Goal: Task Accomplishment & Management: Manage account settings

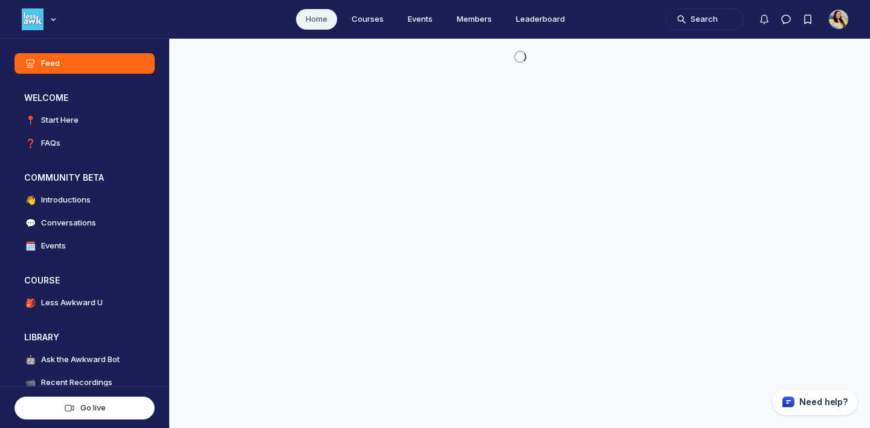
scroll to position [3090, 2314]
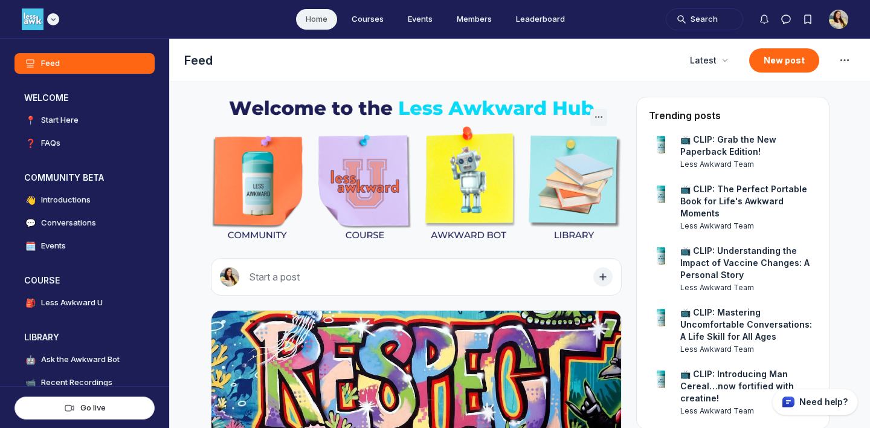
click at [59, 18] on icon "Main navigation bar" at bounding box center [53, 19] width 12 height 7
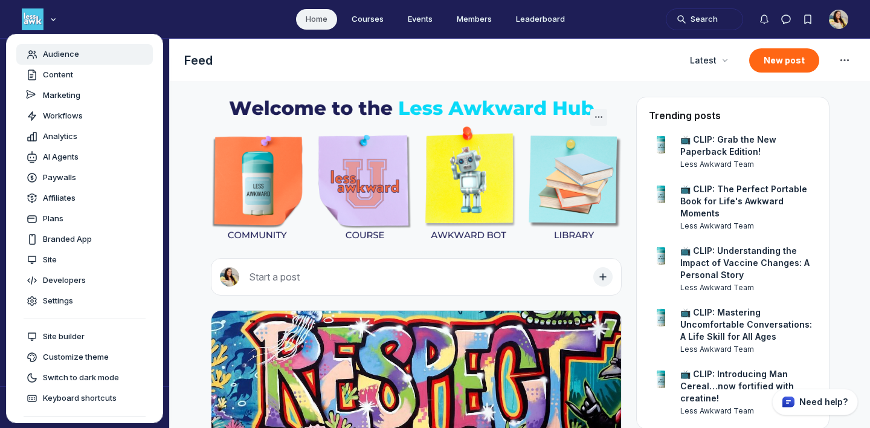
click at [71, 49] on span "Audience" at bounding box center [61, 54] width 36 height 12
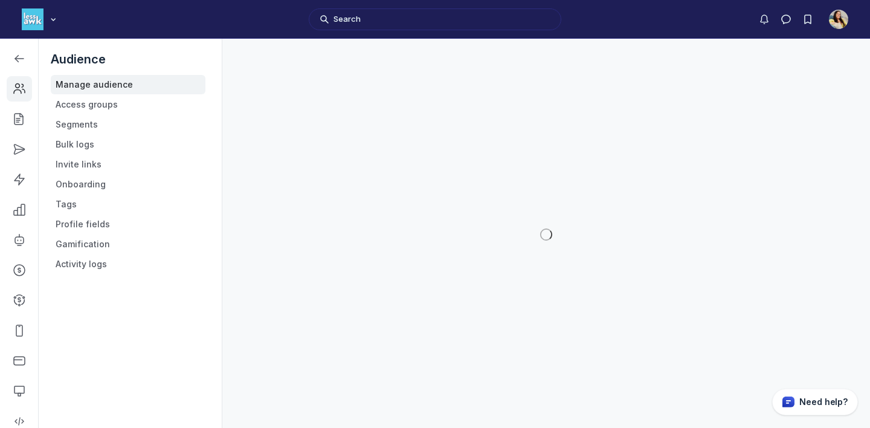
scroll to position [3278, 1722]
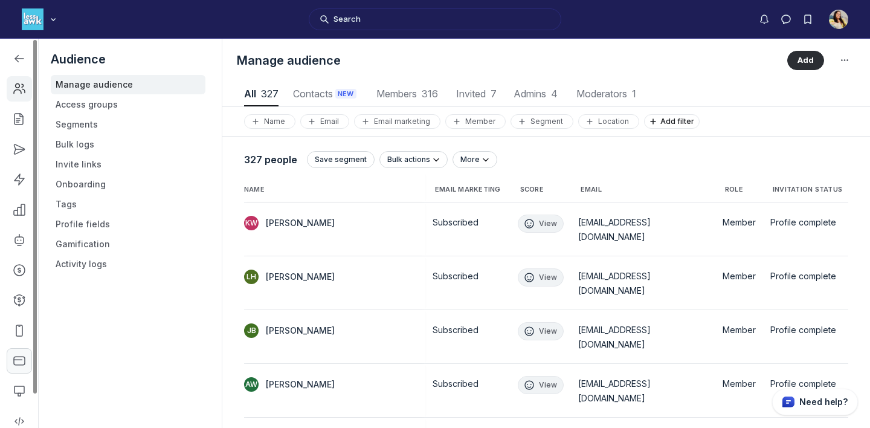
scroll to position [36, 0]
click at [21, 412] on use "Left Sidebar" at bounding box center [19, 415] width 10 height 11
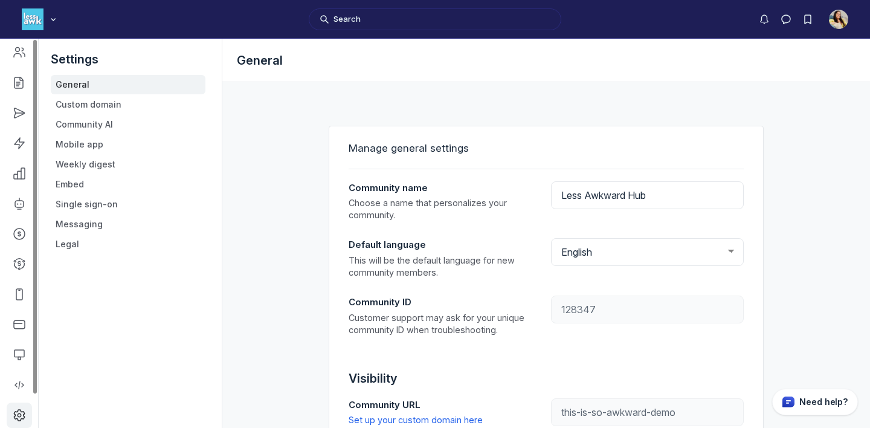
type input "[DOMAIN_NAME]"
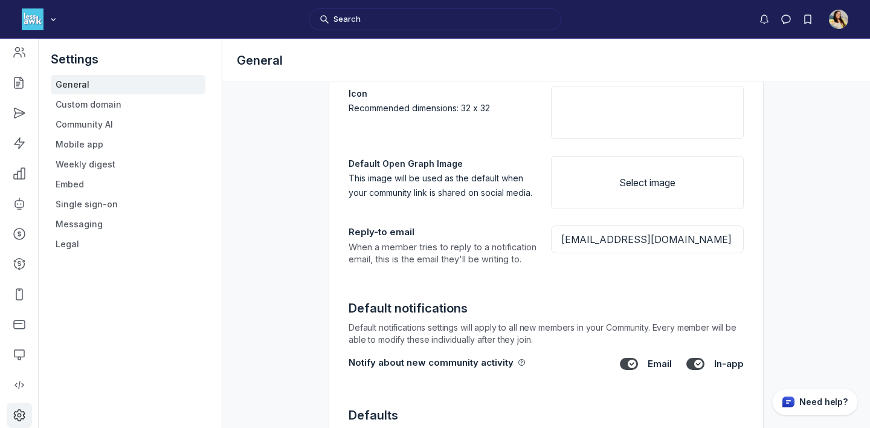
scroll to position [903, 0]
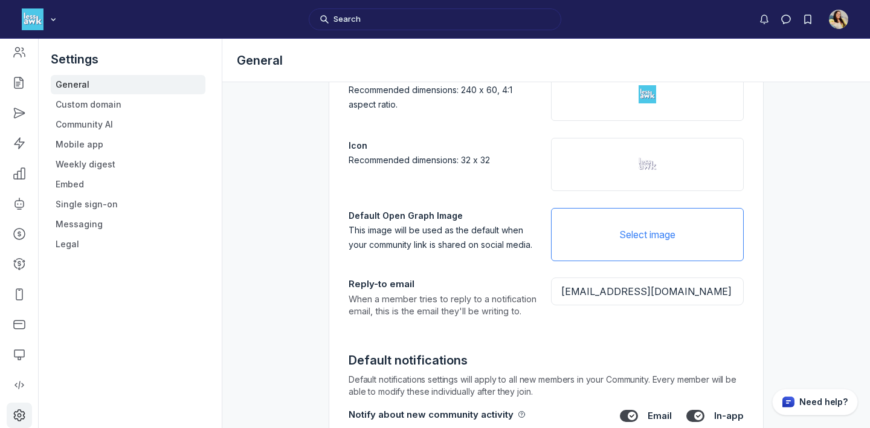
click at [631, 234] on button "Select image" at bounding box center [647, 234] width 193 height 53
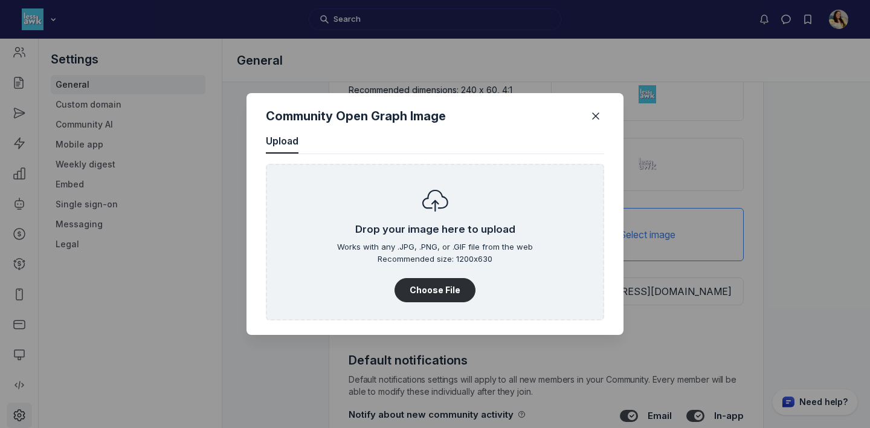
scroll to position [1633, 3076]
click at [596, 112] on icon "Close" at bounding box center [596, 116] width 12 height 12
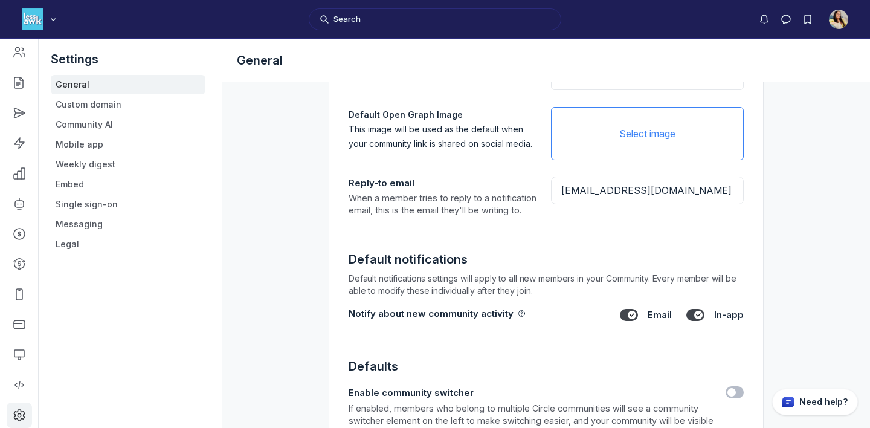
scroll to position [1000, 0]
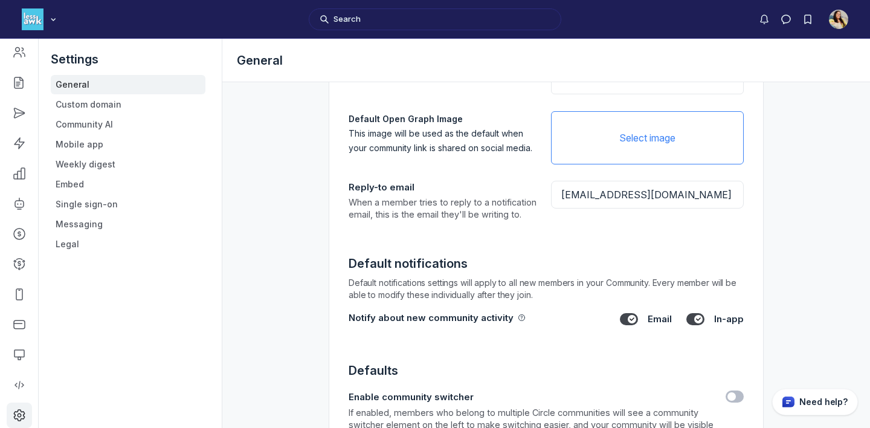
click at [588, 138] on button "Select image" at bounding box center [647, 137] width 193 height 53
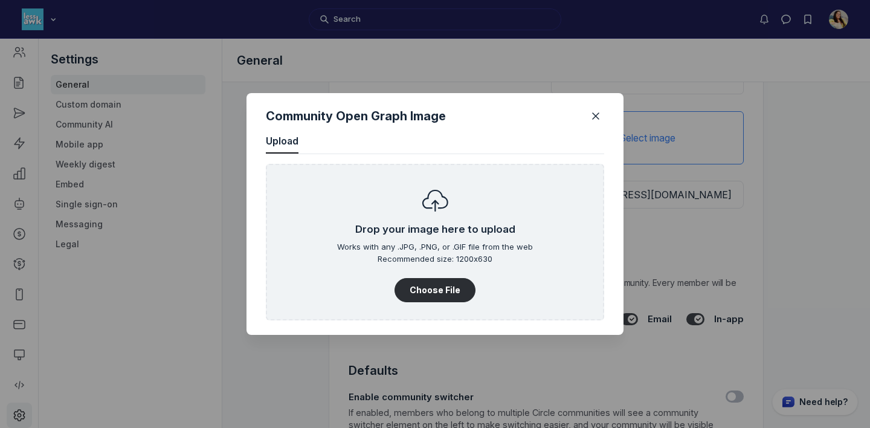
scroll to position [1633, 3076]
click at [438, 282] on button "Choose File" at bounding box center [435, 290] width 81 height 24
click at [460, 286] on button "Choose File" at bounding box center [435, 290] width 81 height 24
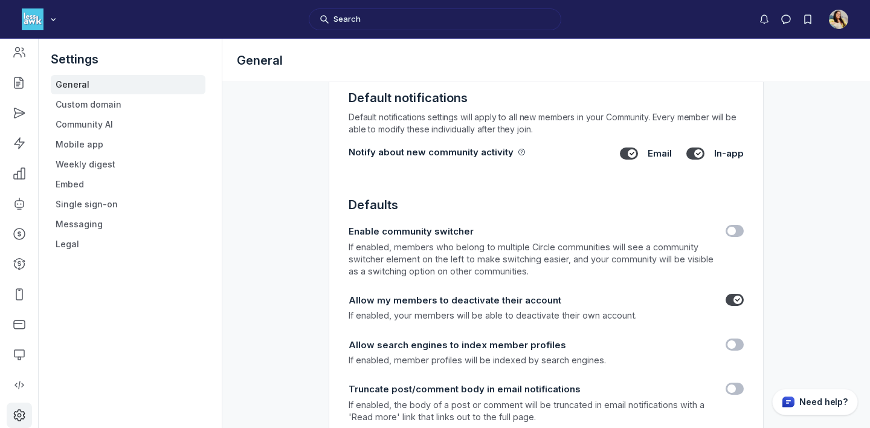
scroll to position [1665, 0]
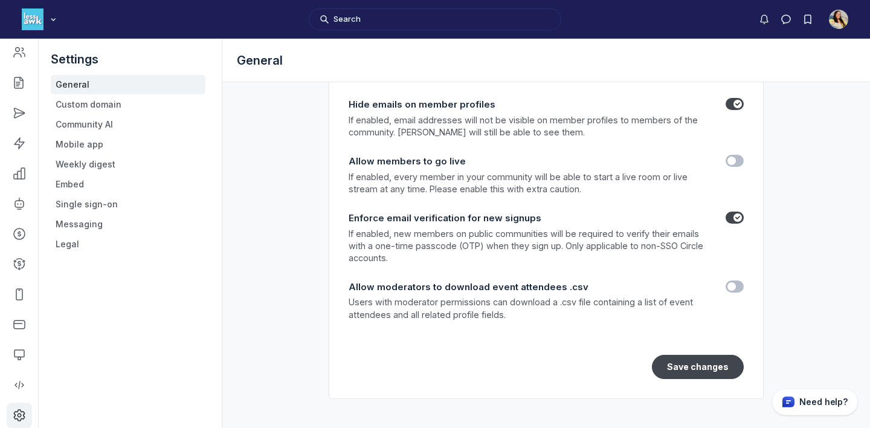
click at [683, 370] on button "Save changes" at bounding box center [698, 367] width 92 height 24
click at [70, 104] on link "Custom domain" at bounding box center [128, 104] width 155 height 19
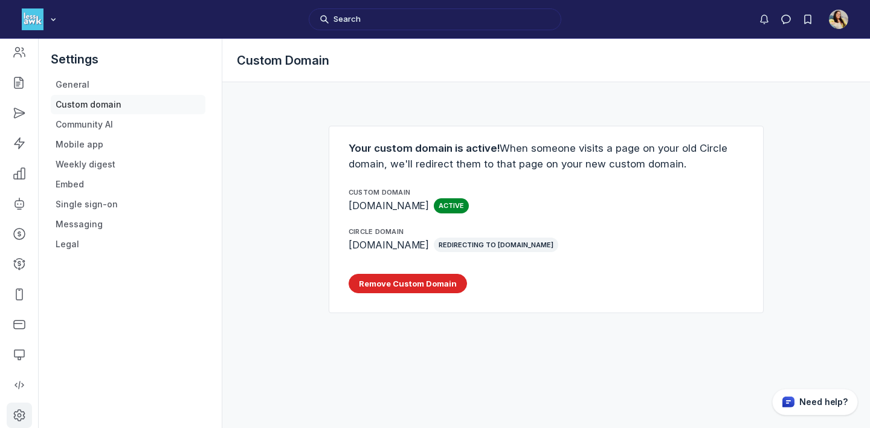
click at [102, 112] on link "Custom domain" at bounding box center [128, 104] width 155 height 19
click at [99, 117] on link "Community AI" at bounding box center [128, 124] width 155 height 19
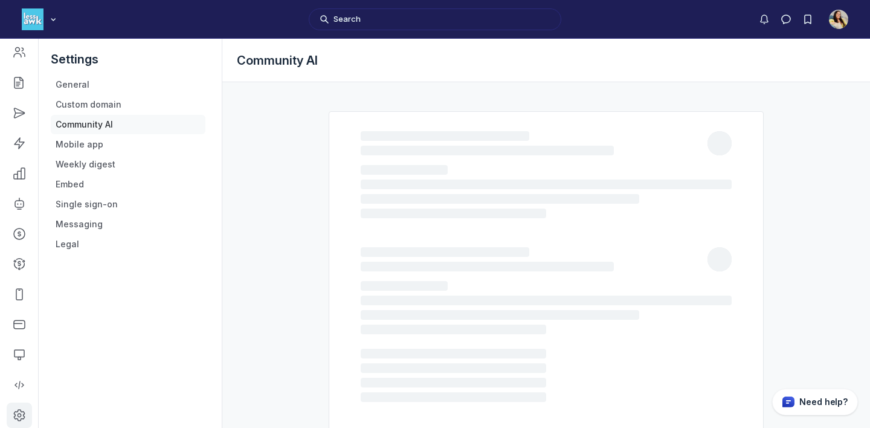
select select "en"
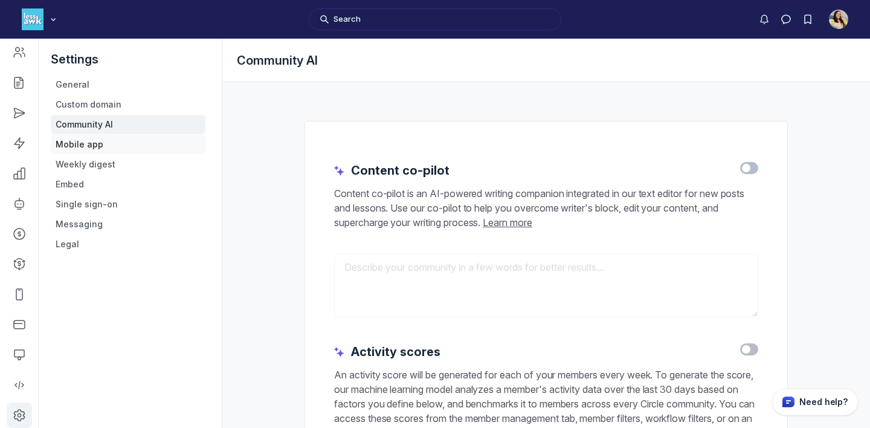
click at [80, 137] on link "Mobile app" at bounding box center [128, 144] width 155 height 19
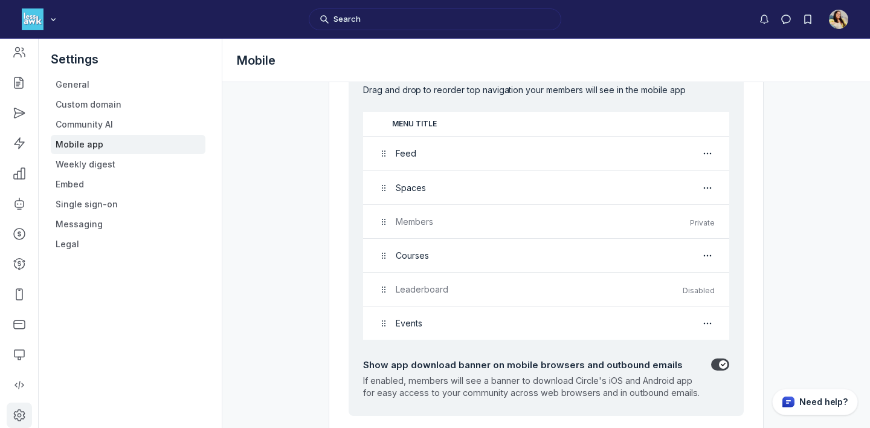
scroll to position [236, 0]
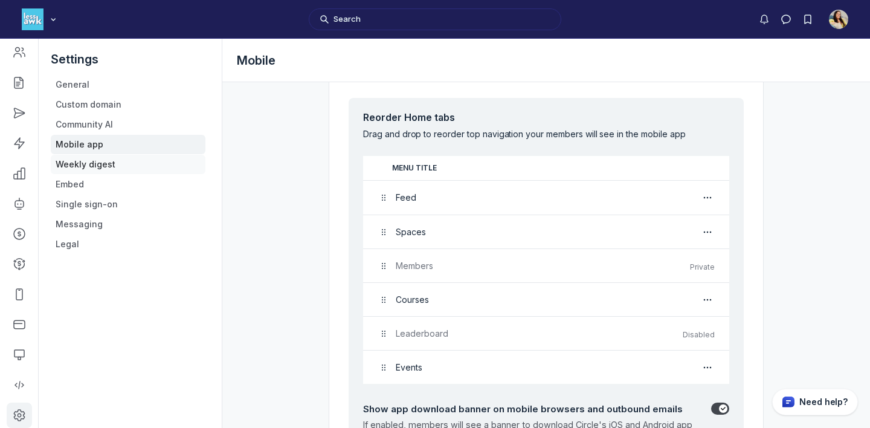
click at [108, 155] on link "Weekly digest" at bounding box center [128, 164] width 155 height 19
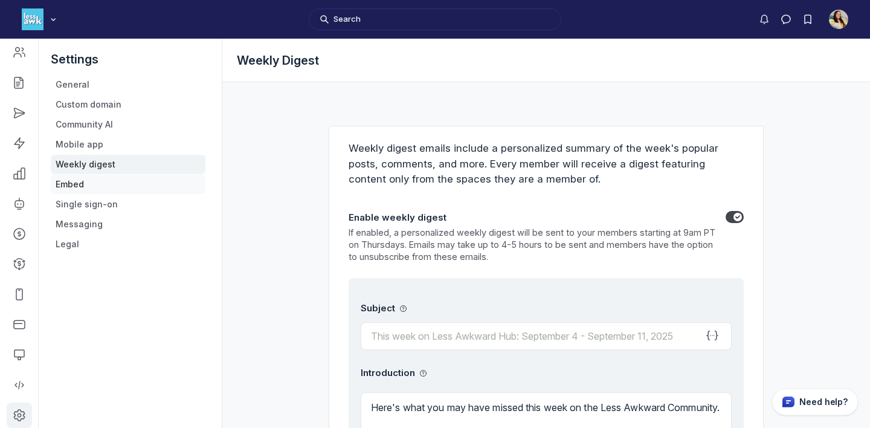
click at [82, 186] on link "Embed" at bounding box center [128, 184] width 155 height 19
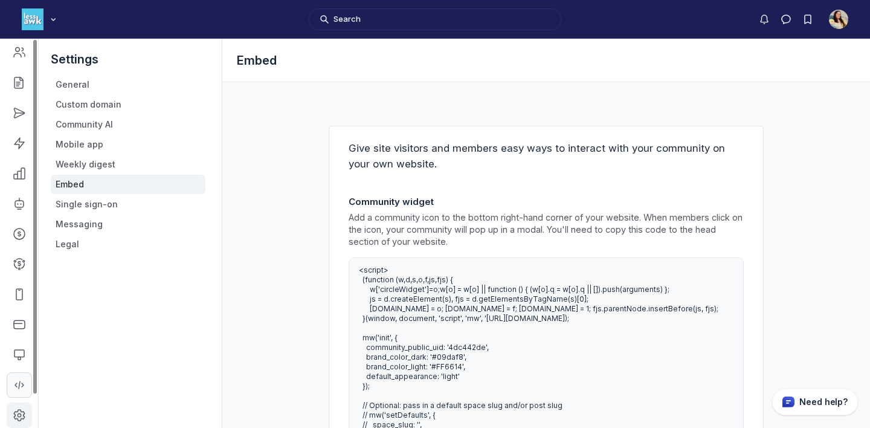
click at [21, 390] on icon "Left Sidebar" at bounding box center [19, 385] width 12 height 12
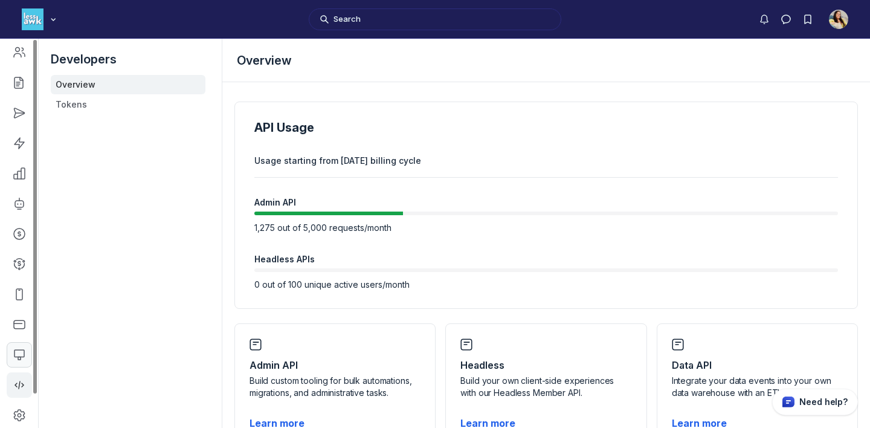
click at [22, 358] on icon "Left Sidebar" at bounding box center [19, 355] width 12 height 12
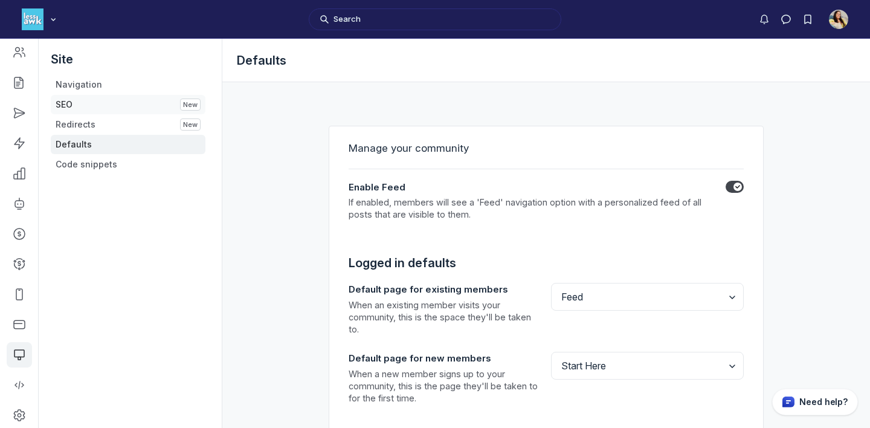
click at [140, 108] on link "SEO New" at bounding box center [128, 104] width 155 height 19
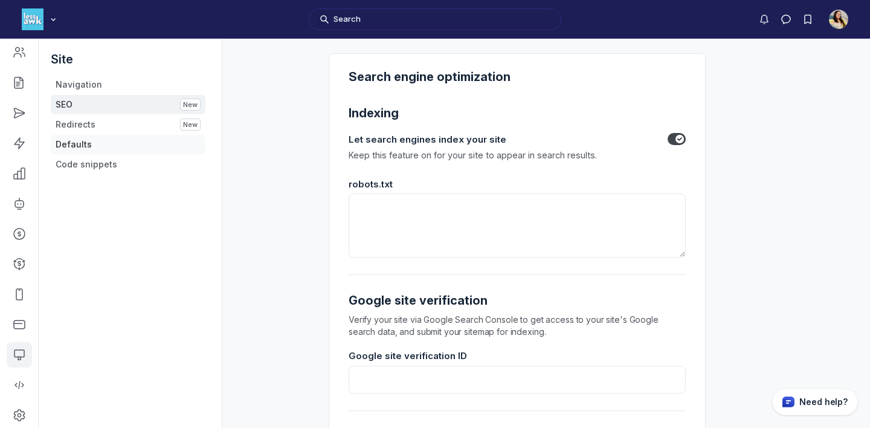
click at [140, 139] on link "Defaults" at bounding box center [128, 144] width 155 height 19
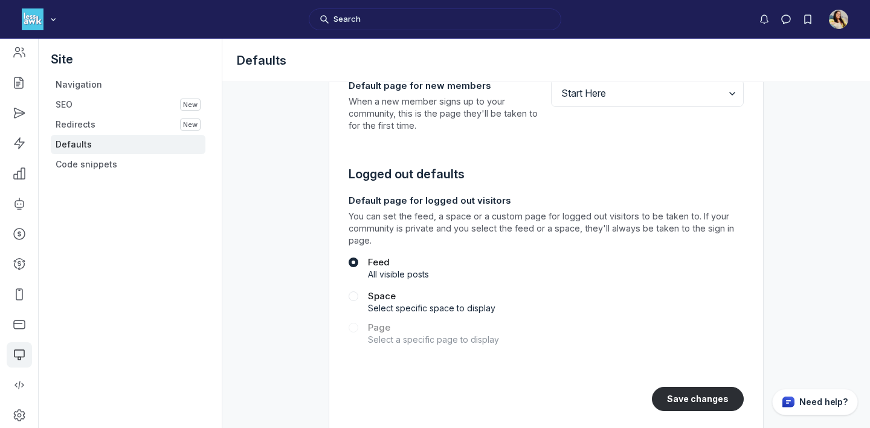
scroll to position [293, 0]
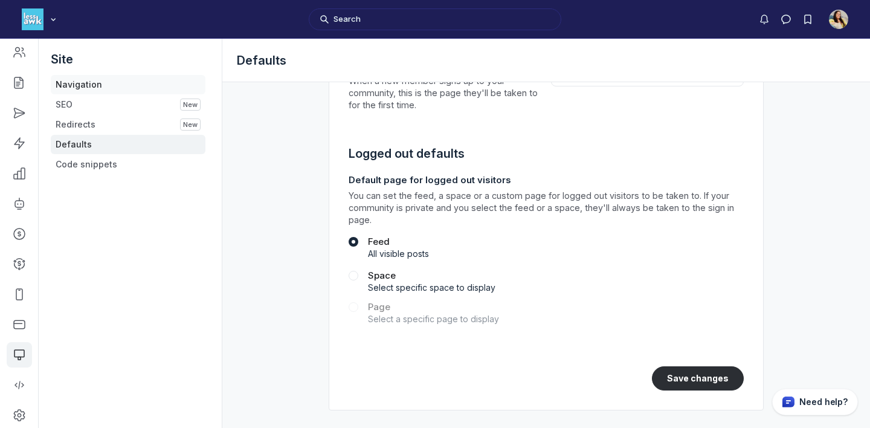
click at [141, 85] on link "Navigation" at bounding box center [128, 84] width 155 height 19
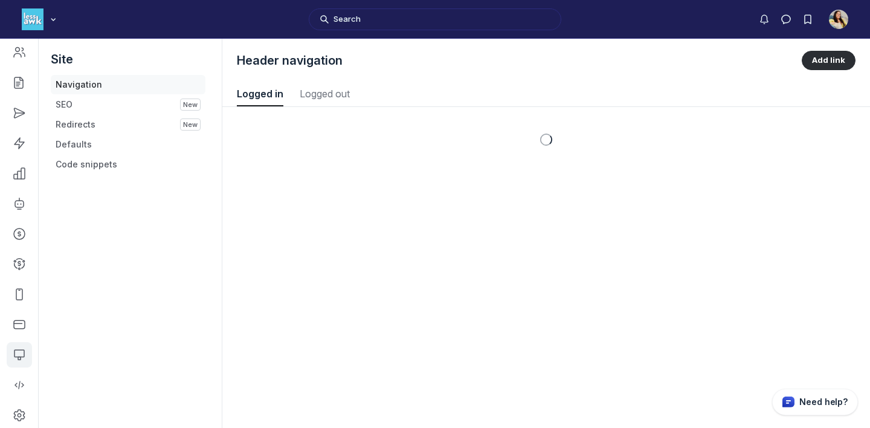
scroll to position [1633, 4323]
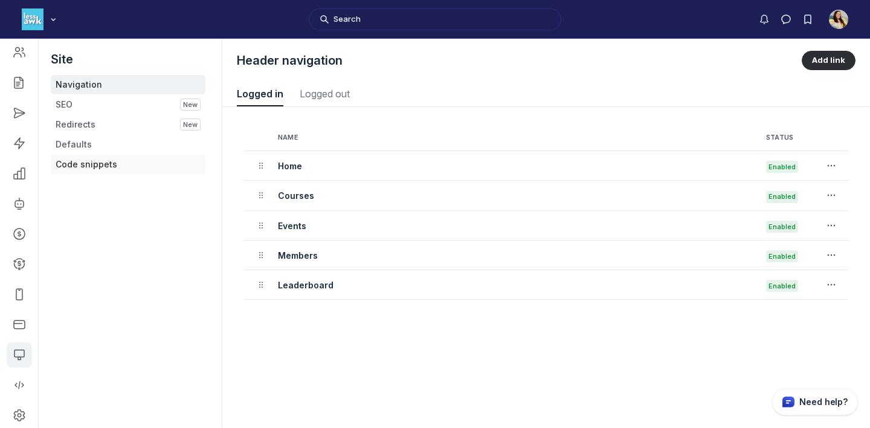
click at [139, 160] on link "Code snippets" at bounding box center [128, 164] width 155 height 19
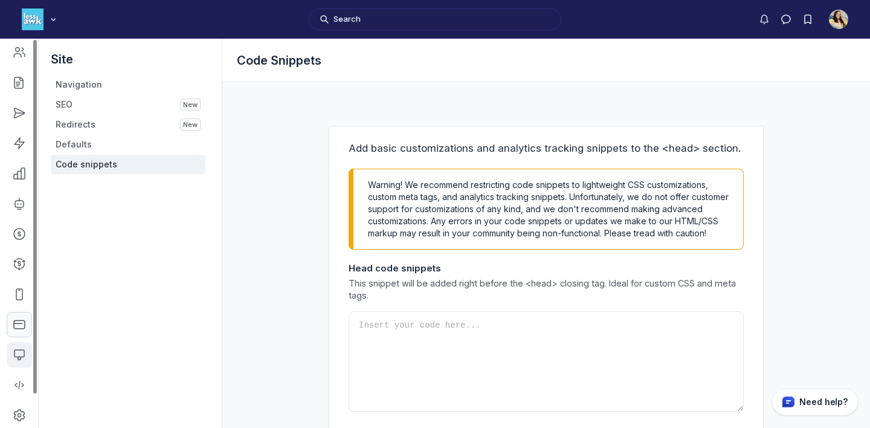
click at [21, 329] on icon "Left Sidebar" at bounding box center [19, 324] width 12 height 12
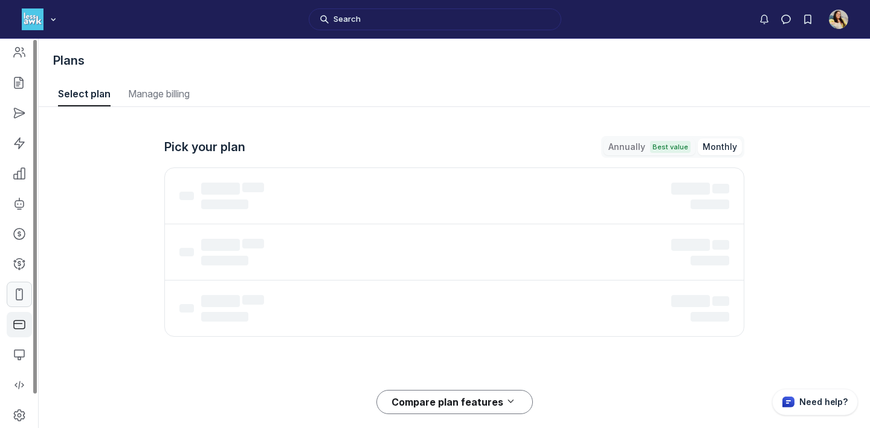
scroll to position [1636, 5121]
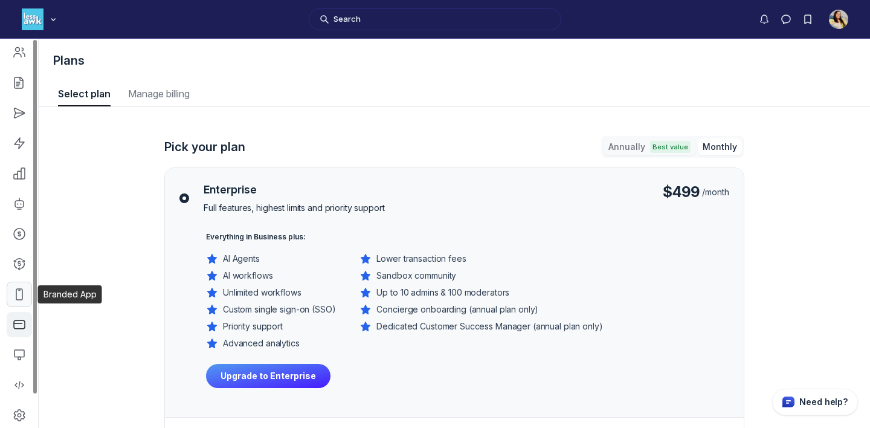
click at [21, 292] on icon "Left Sidebar" at bounding box center [19, 294] width 12 height 12
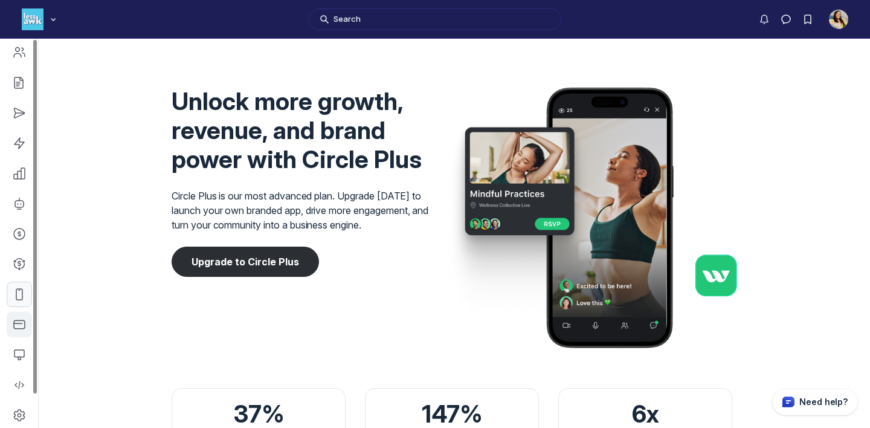
scroll to position [1658, 4098]
click at [22, 265] on icon "Left Sidebar" at bounding box center [19, 264] width 12 height 12
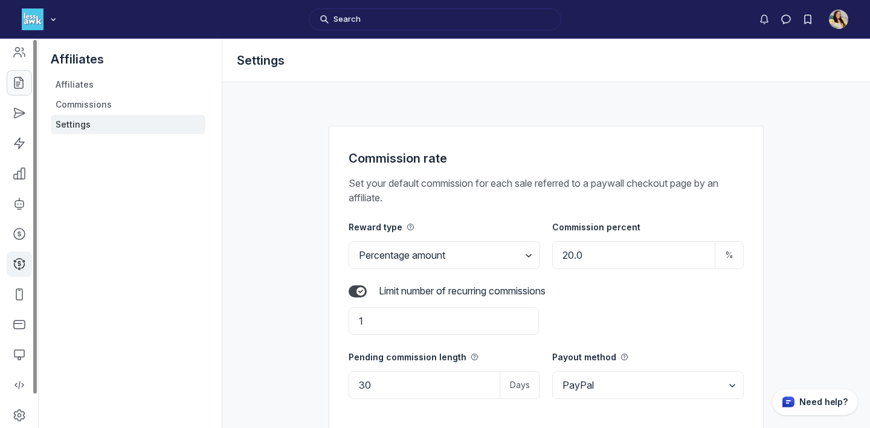
click at [19, 85] on icon "Left Sidebar" at bounding box center [19, 83] width 12 height 12
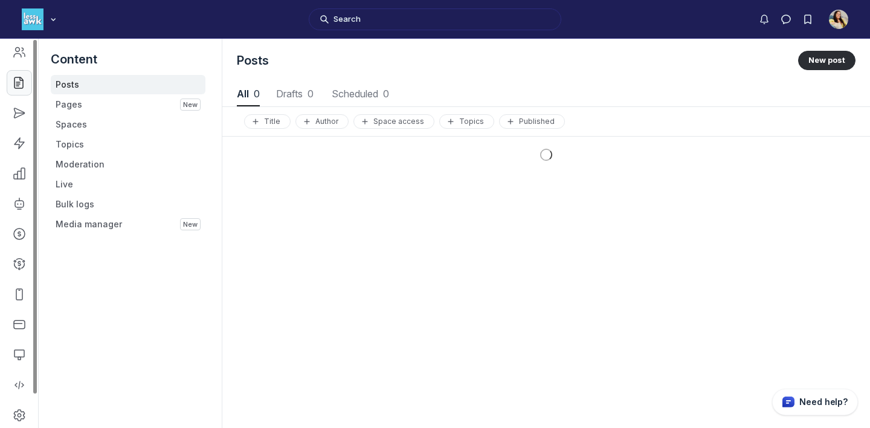
scroll to position [1636, 4338]
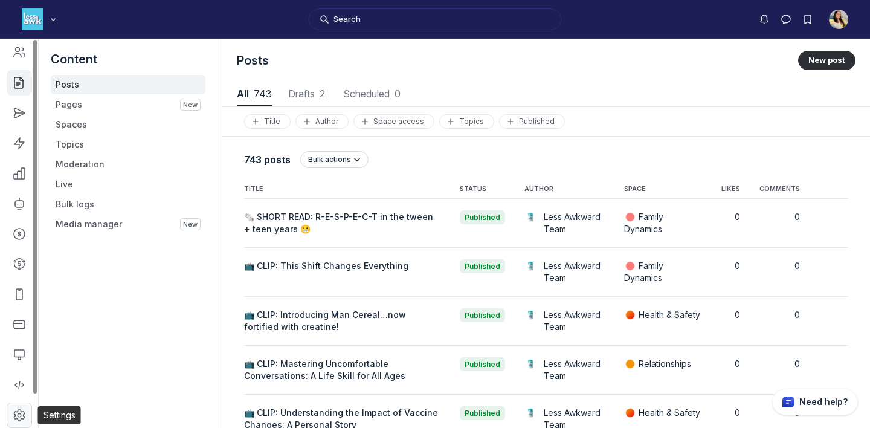
click at [22, 419] on icon "Left Sidebar" at bounding box center [19, 415] width 12 height 12
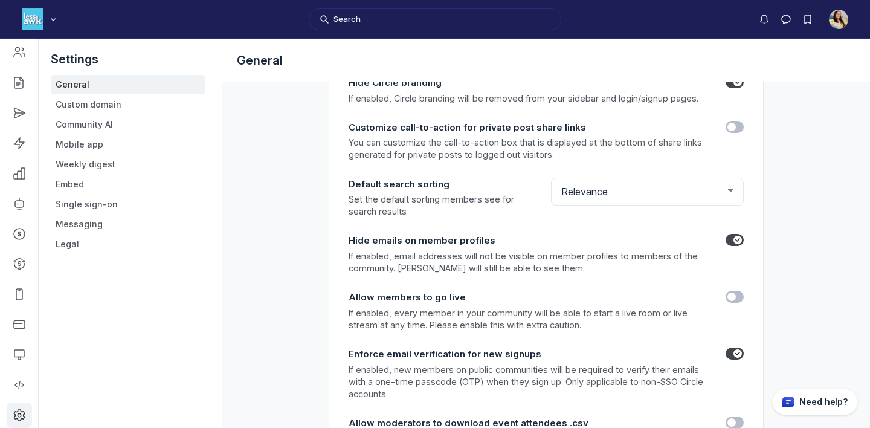
scroll to position [1562, 0]
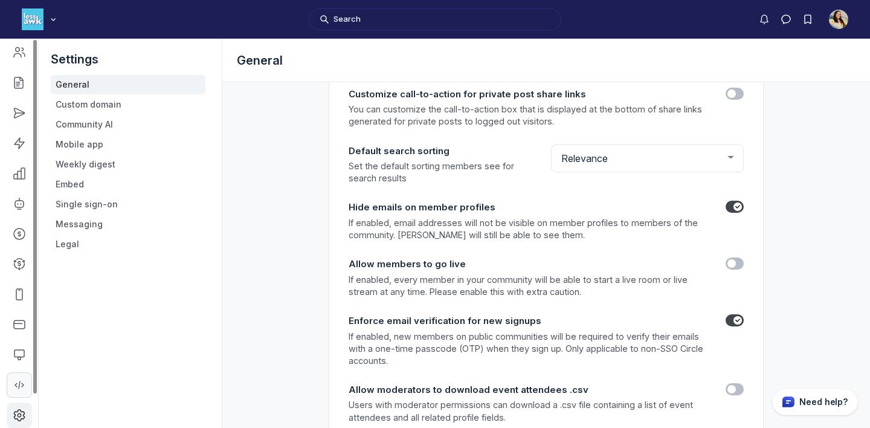
click at [15, 376] on link "Left Sidebar" at bounding box center [19, 384] width 25 height 25
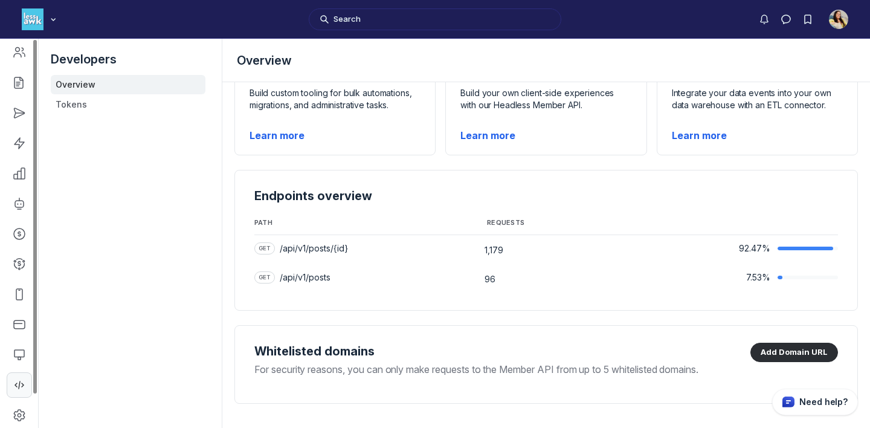
scroll to position [288, 0]
click at [16, 350] on icon "Left Sidebar" at bounding box center [19, 355] width 12 height 12
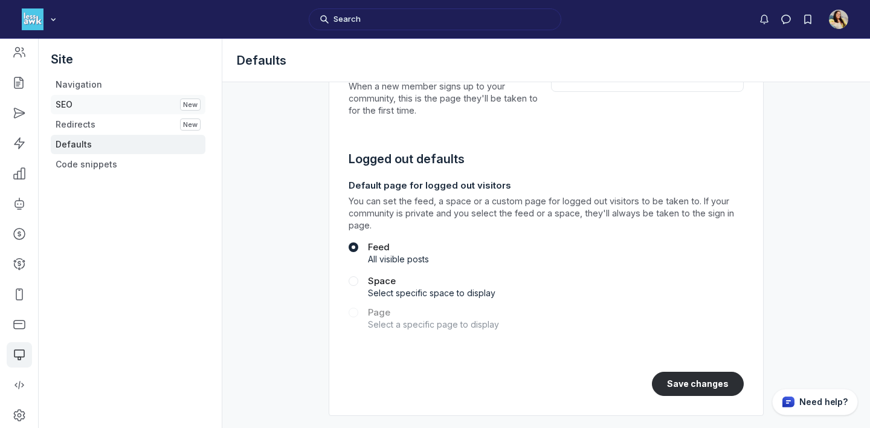
click at [141, 114] on link "SEO New" at bounding box center [128, 104] width 155 height 19
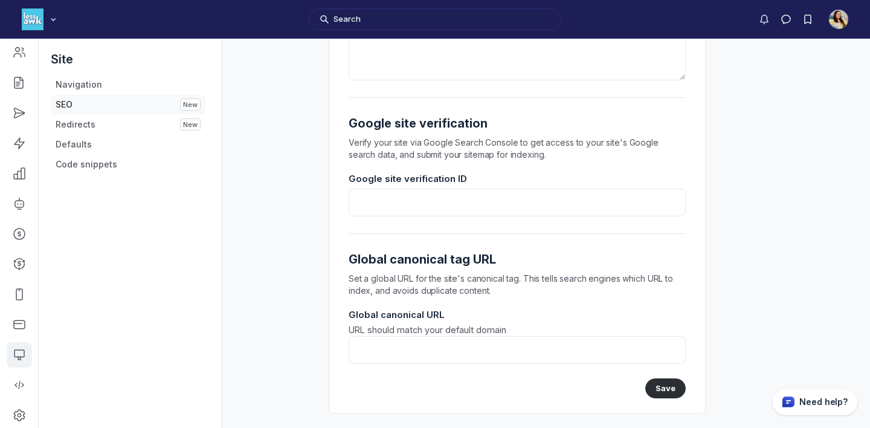
scroll to position [176, 0]
click at [118, 104] on link "SEO New" at bounding box center [128, 104] width 155 height 19
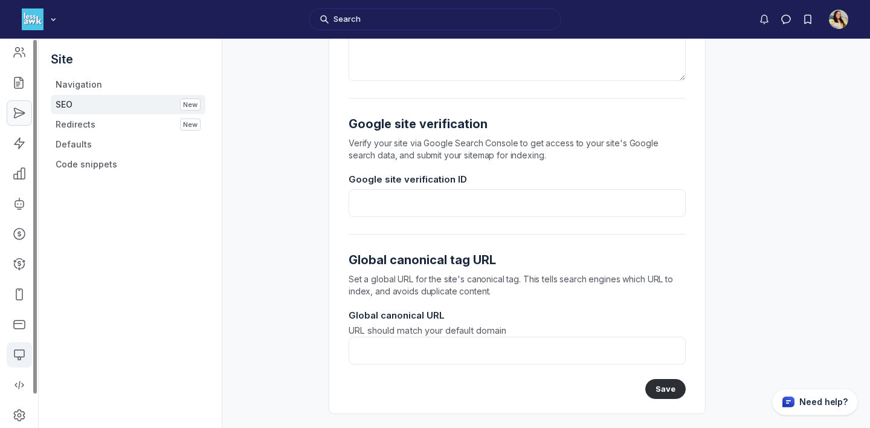
scroll to position [0, 0]
click at [17, 91] on icon "Left Sidebar" at bounding box center [19, 89] width 12 height 12
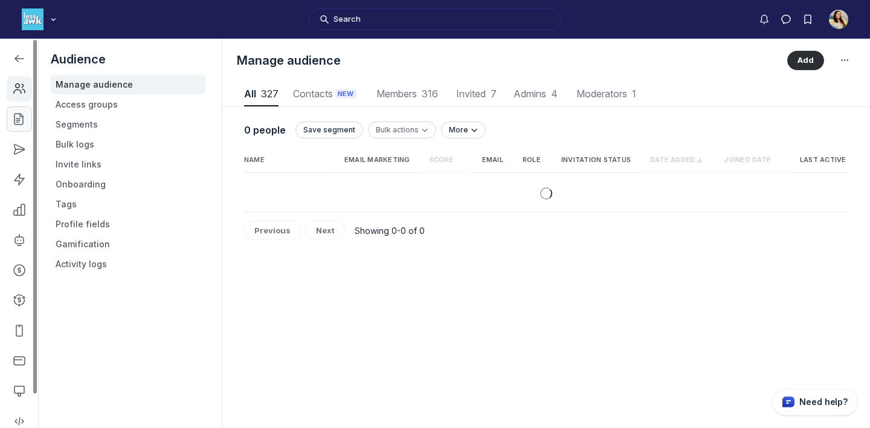
scroll to position [1633, 4251]
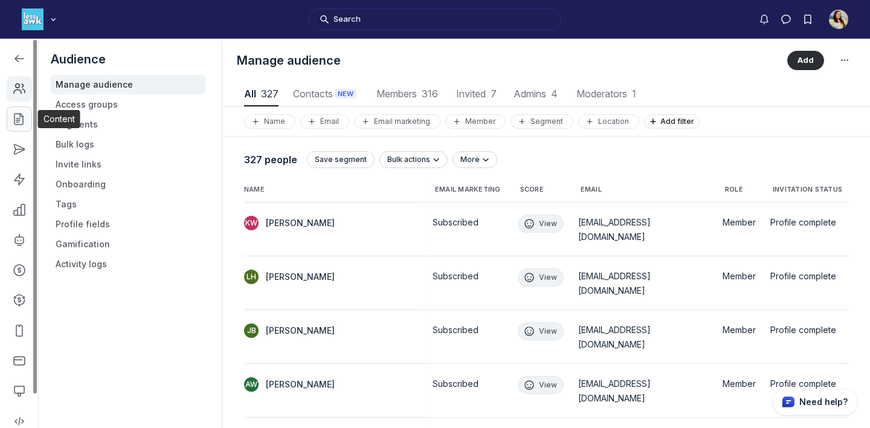
click at [15, 109] on link "Left Sidebar" at bounding box center [19, 118] width 25 height 25
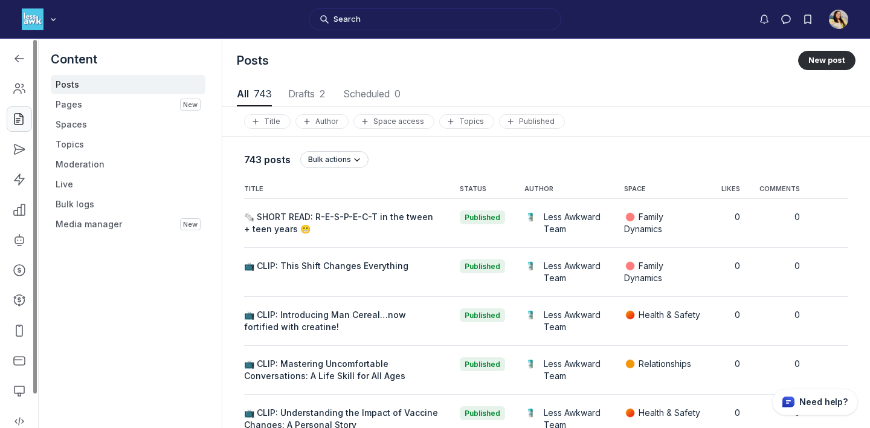
scroll to position [1636, 4338]
click at [18, 151] on icon "Left Sidebar" at bounding box center [19, 149] width 12 height 12
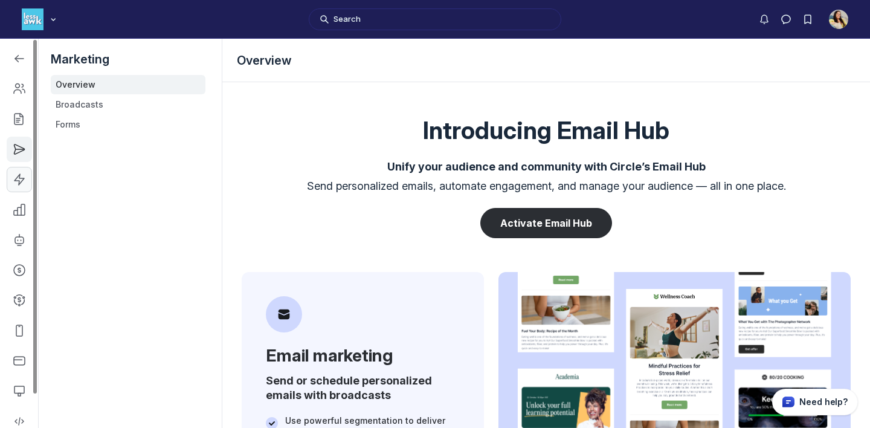
click at [19, 176] on use "Left Sidebar" at bounding box center [20, 179] width 10 height 11
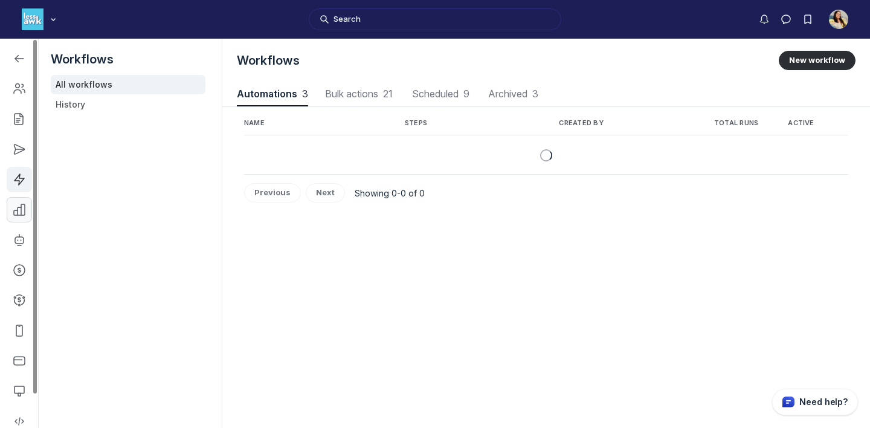
click at [15, 204] on icon "Left Sidebar" at bounding box center [19, 210] width 12 height 12
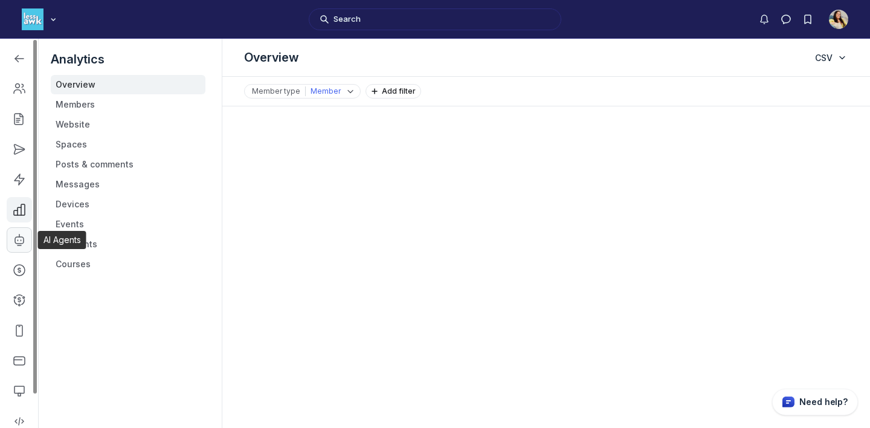
click at [19, 249] on link "Left Sidebar" at bounding box center [19, 239] width 25 height 25
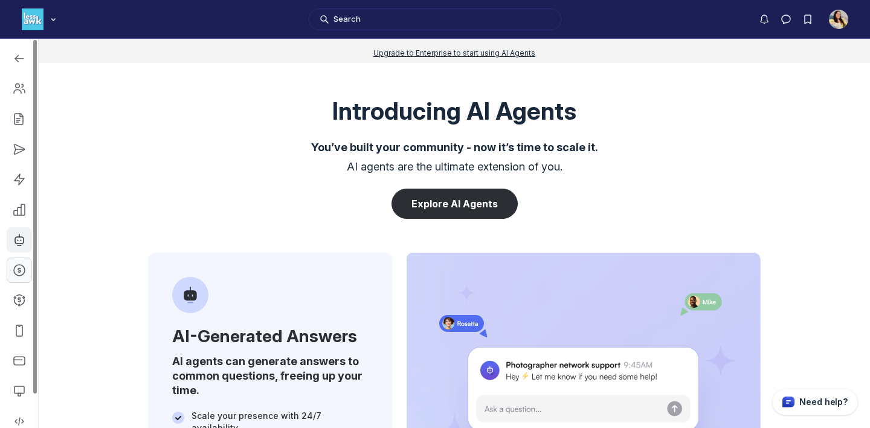
click at [19, 270] on icon "Left Sidebar" at bounding box center [19, 270] width 12 height 12
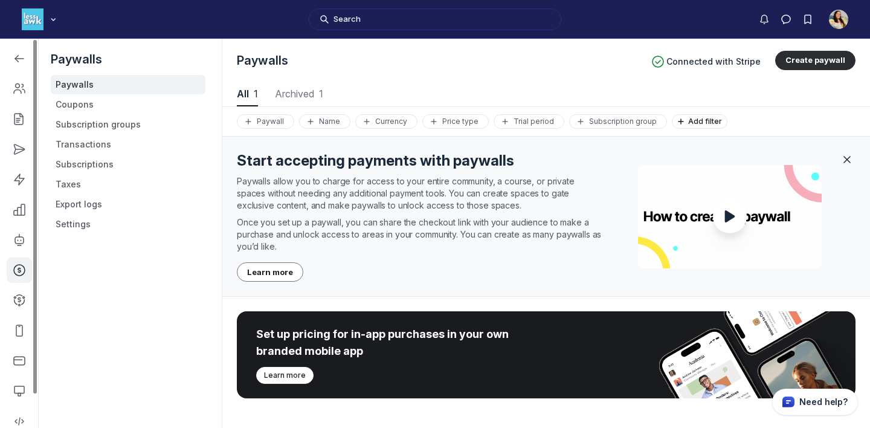
scroll to position [1636, 4338]
click at [19, 286] on div "Left Sidebar" at bounding box center [19, 233] width 38 height 389
click at [18, 291] on link "Left Sidebar" at bounding box center [19, 300] width 25 height 25
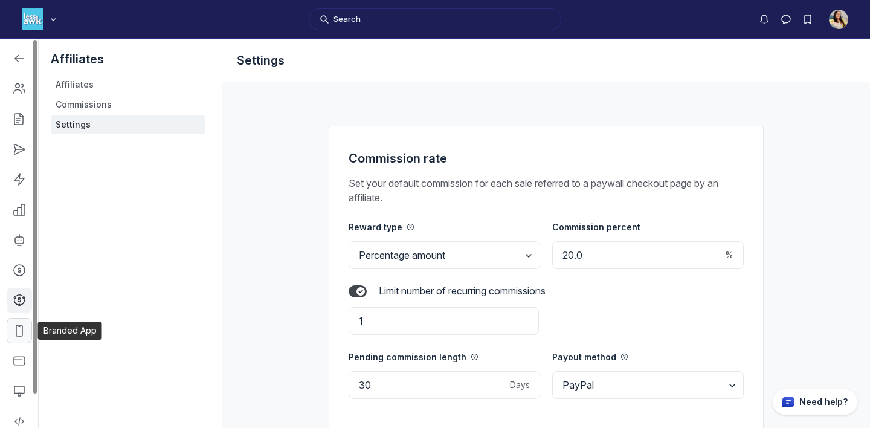
click at [13, 333] on icon "Left Sidebar" at bounding box center [19, 331] width 12 height 12
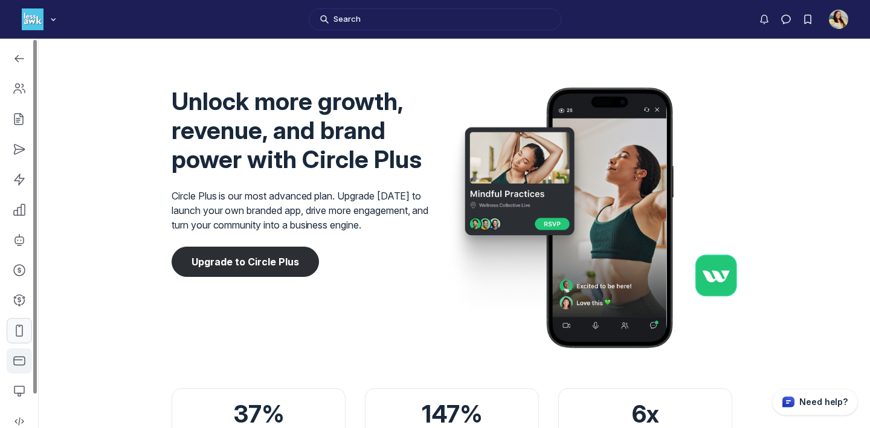
scroll to position [1658, 4098]
click at [24, 361] on use "Left Sidebar" at bounding box center [19, 361] width 11 height 8
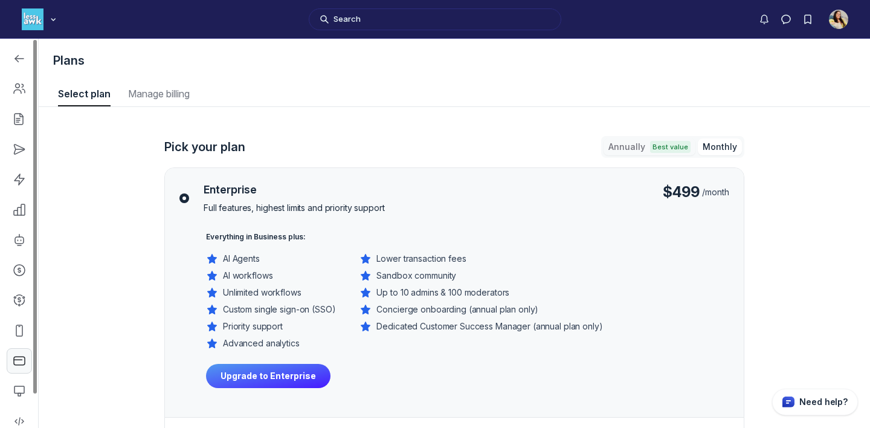
scroll to position [1636, 5121]
click at [19, 382] on link "Left Sidebar" at bounding box center [19, 390] width 25 height 25
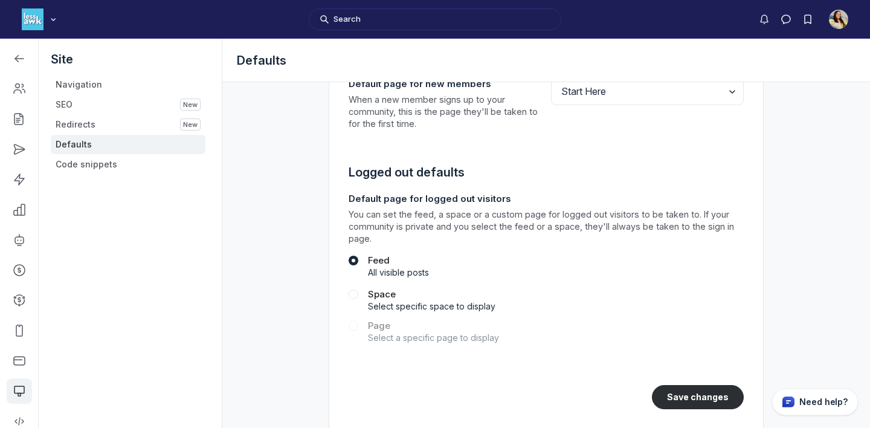
scroll to position [305, 0]
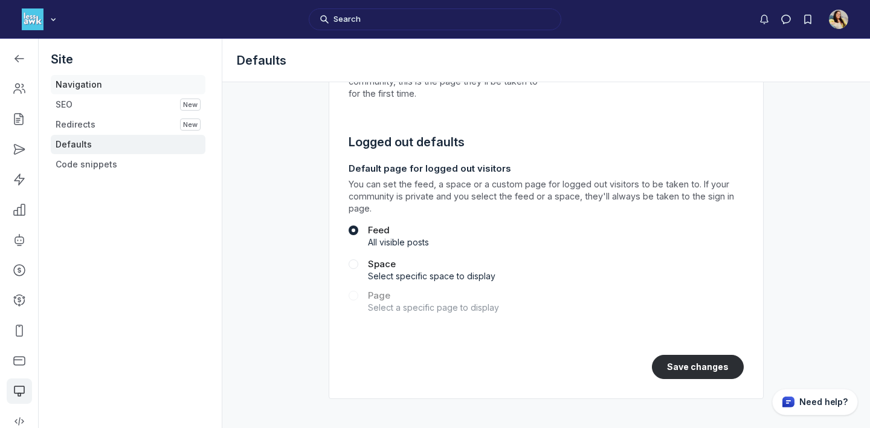
click at [140, 77] on link "Navigation" at bounding box center [128, 84] width 155 height 19
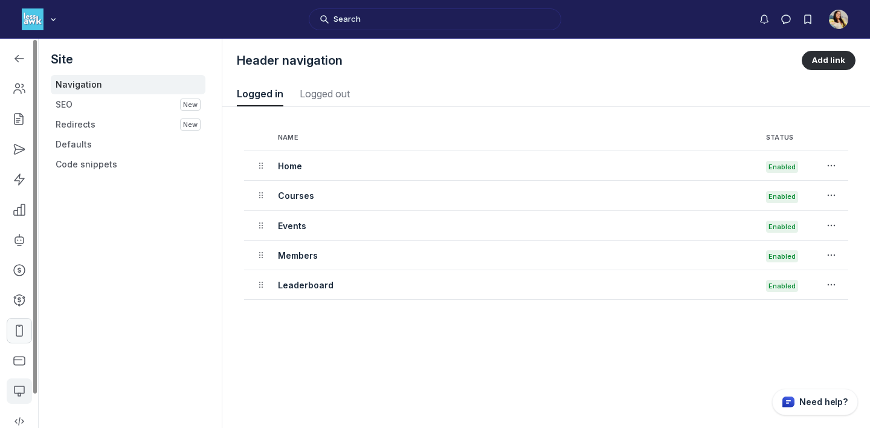
scroll to position [36, 0]
click at [20, 378] on link "Left Sidebar" at bounding box center [19, 384] width 25 height 25
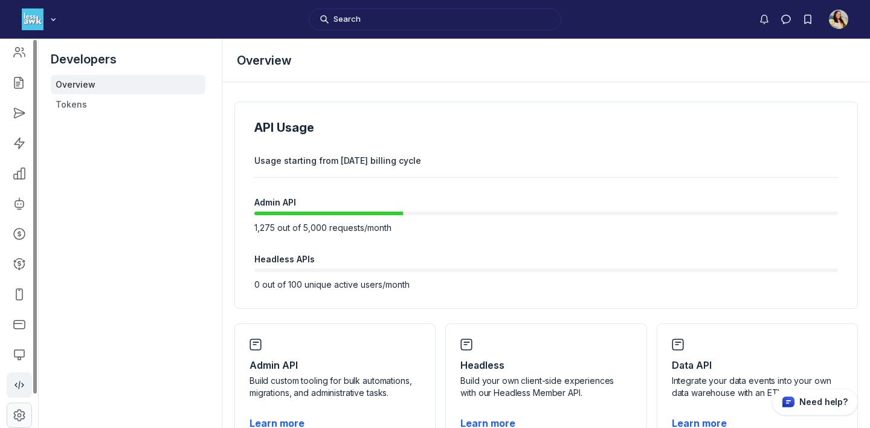
click at [16, 425] on link "Left Sidebar" at bounding box center [19, 414] width 25 height 25
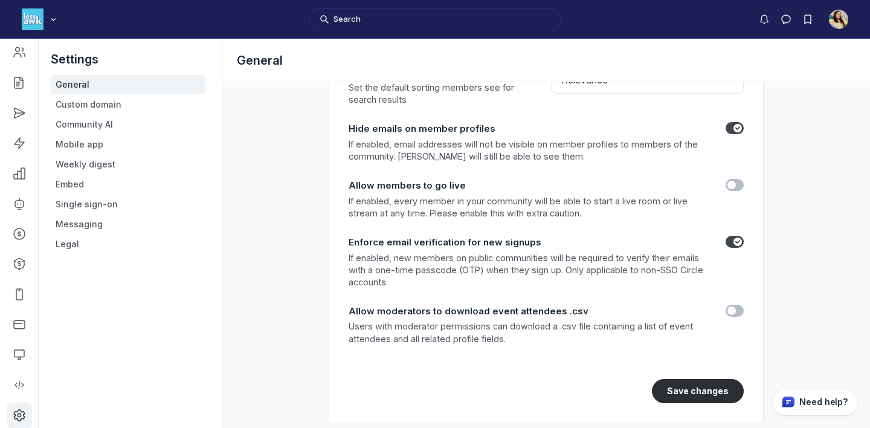
scroll to position [1665, 0]
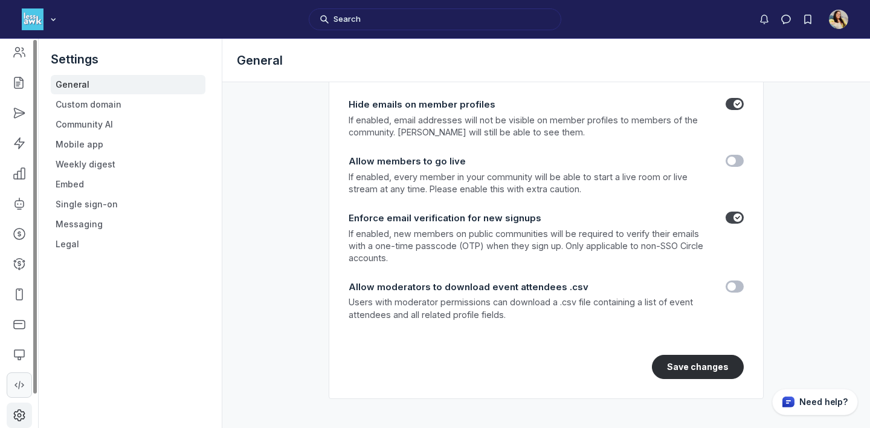
click at [17, 373] on link "Left Sidebar" at bounding box center [19, 384] width 25 height 25
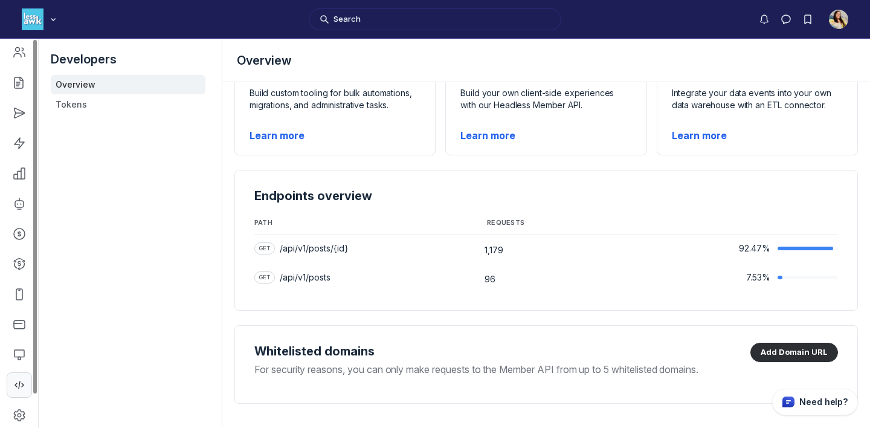
scroll to position [288, 0]
click at [16, 354] on icon "Left Sidebar" at bounding box center [19, 355] width 12 height 12
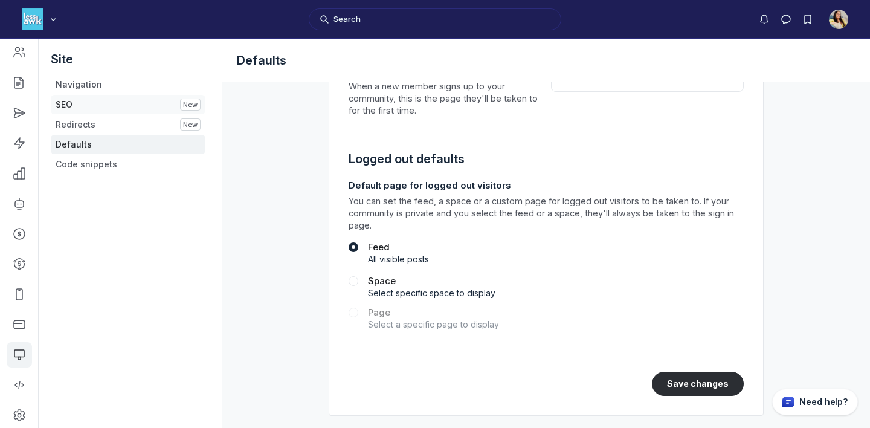
click at [147, 105] on link "SEO New" at bounding box center [128, 104] width 155 height 19
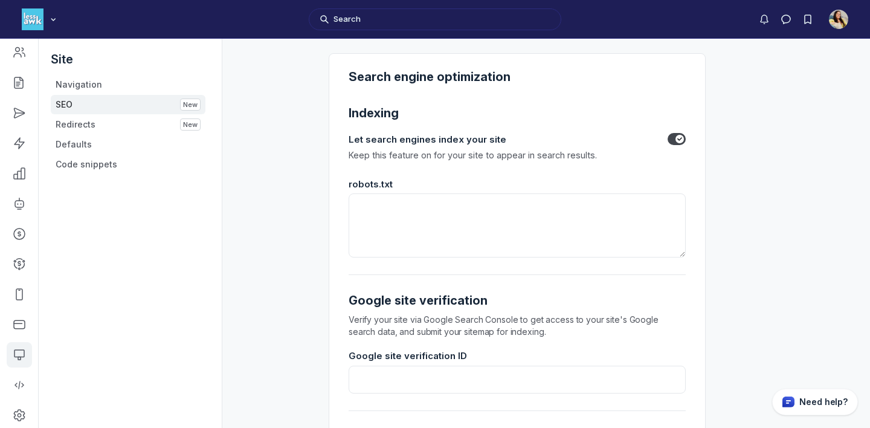
click at [674, 141] on label "Toggle switch" at bounding box center [677, 139] width 18 height 12
click at [0, 0] on input "Toggle switch" at bounding box center [0, 0] width 0 height 0
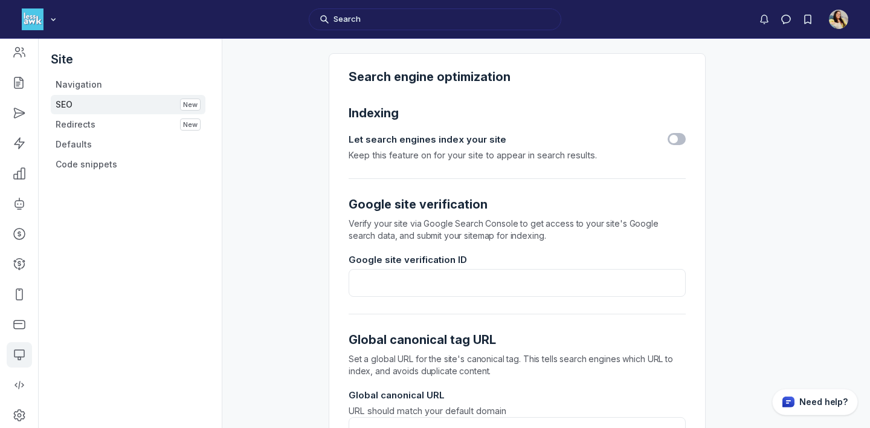
click at [674, 141] on label "Toggle switch" at bounding box center [677, 139] width 18 height 12
click at [0, 0] on input "Toggle switch" at bounding box center [0, 0] width 0 height 0
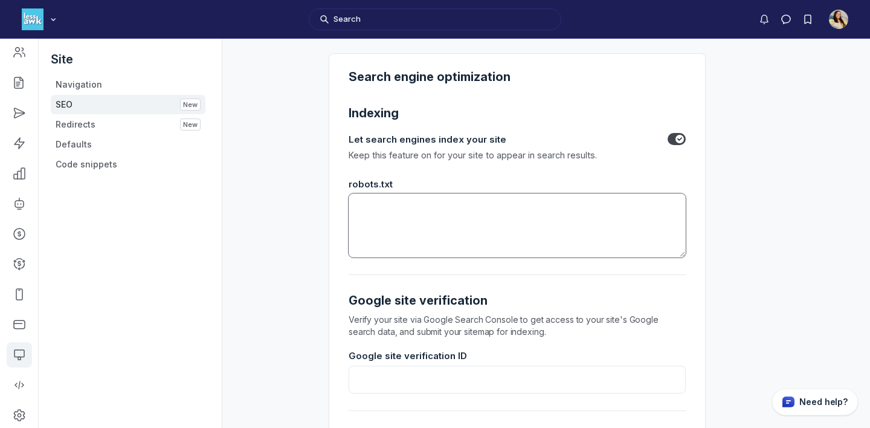
click at [495, 239] on textarea at bounding box center [517, 225] width 337 height 64
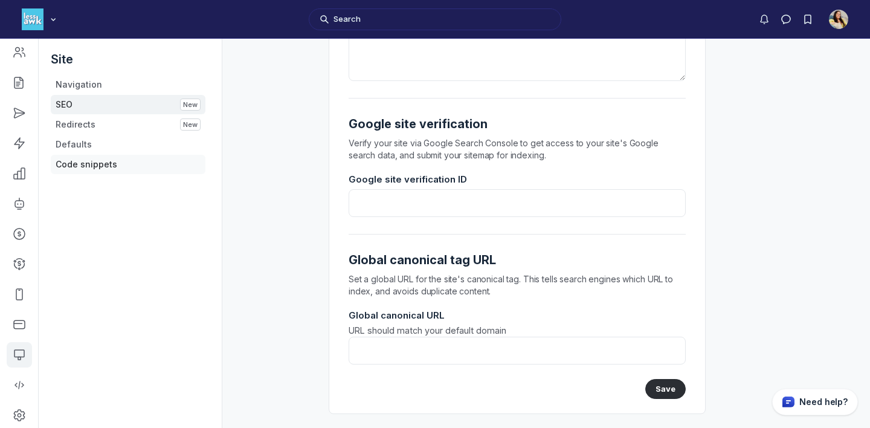
click at [116, 170] on link "Code snippets" at bounding box center [128, 164] width 155 height 19
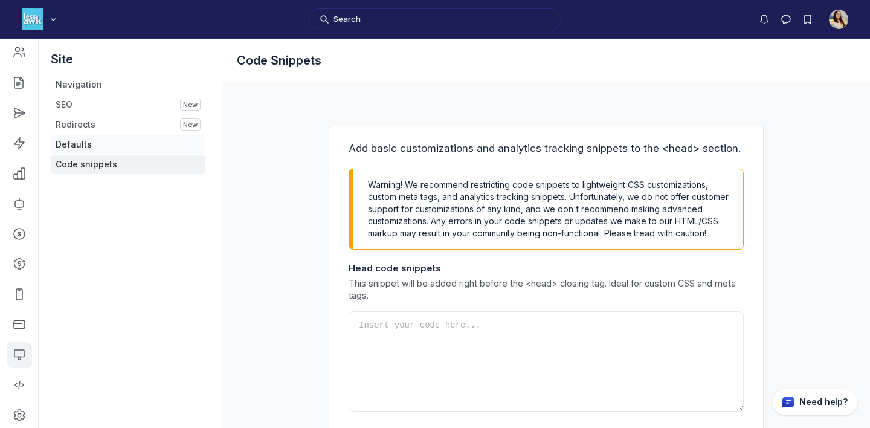
click at [123, 136] on link "Defaults" at bounding box center [128, 144] width 155 height 19
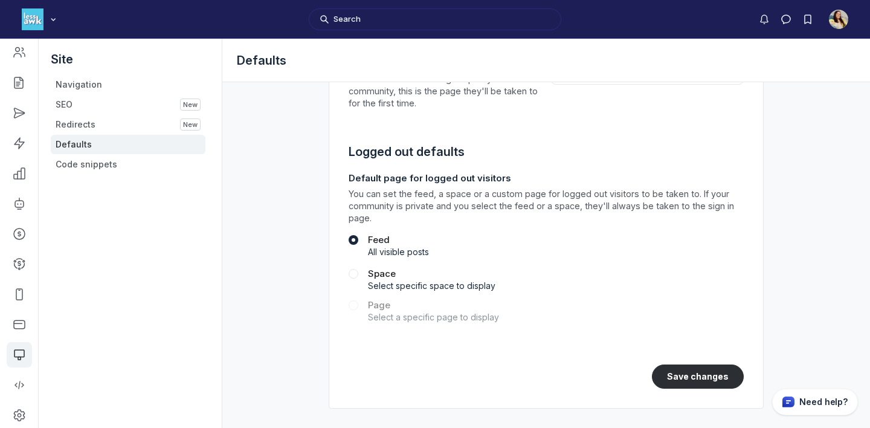
scroll to position [305, 0]
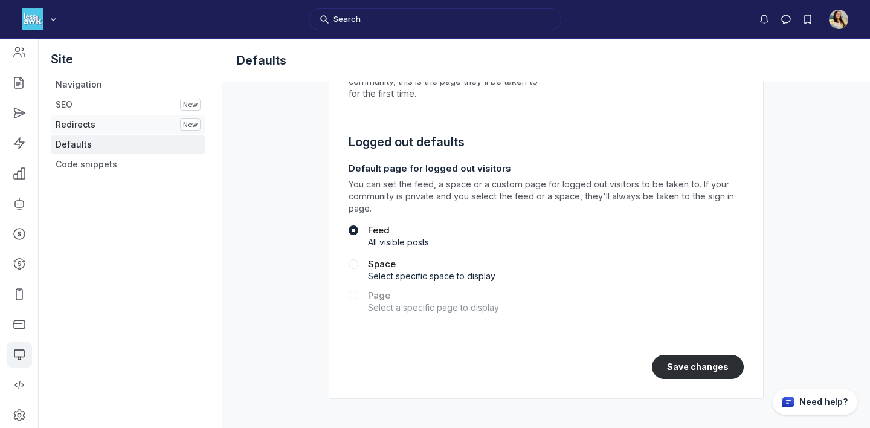
click at [131, 131] on link "Redirects New" at bounding box center [128, 124] width 155 height 19
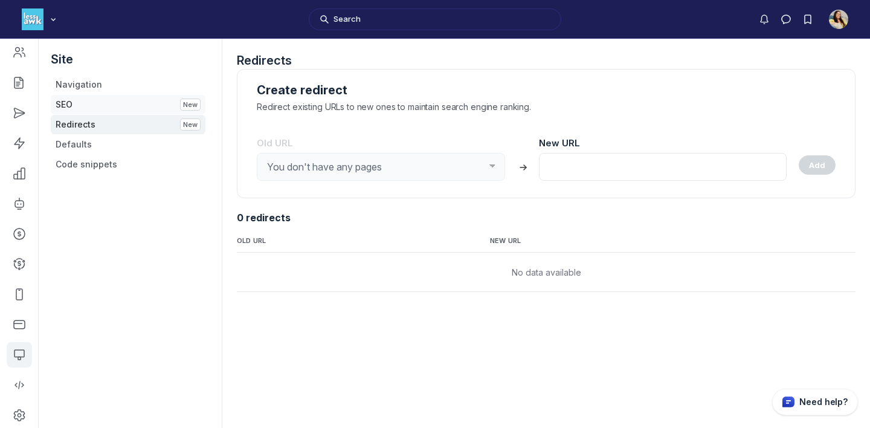
click at [134, 102] on link "SEO New" at bounding box center [128, 104] width 155 height 19
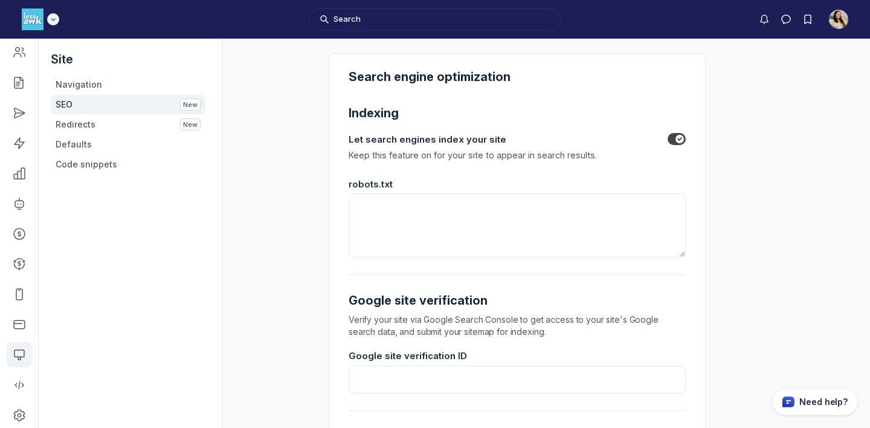
click at [40, 25] on img "Main navigation bar" at bounding box center [33, 19] width 22 height 22
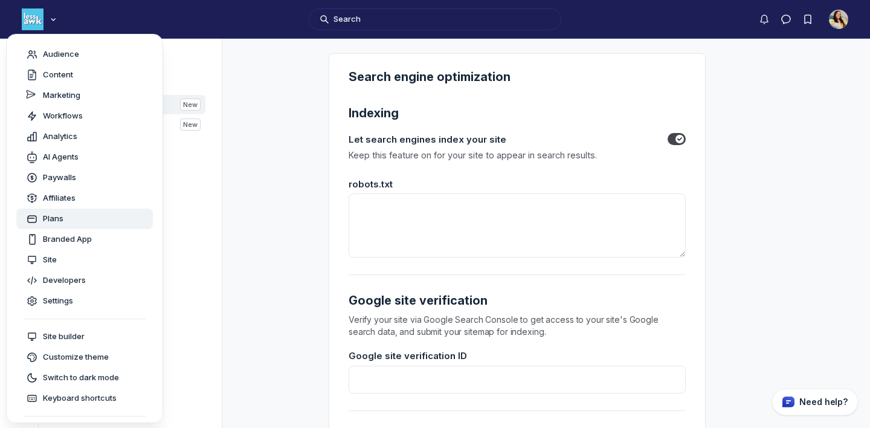
scroll to position [52, 0]
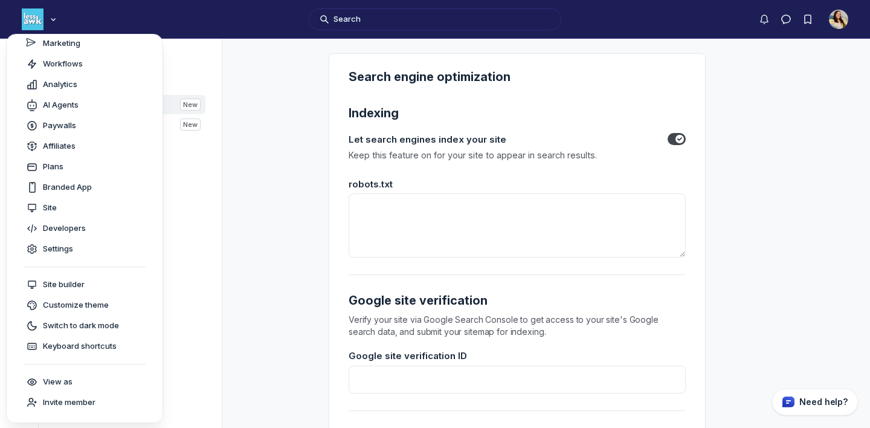
click at [209, 274] on div "Site Navigation SEO New Redirects New Defaults Code snippets" at bounding box center [128, 253] width 179 height 428
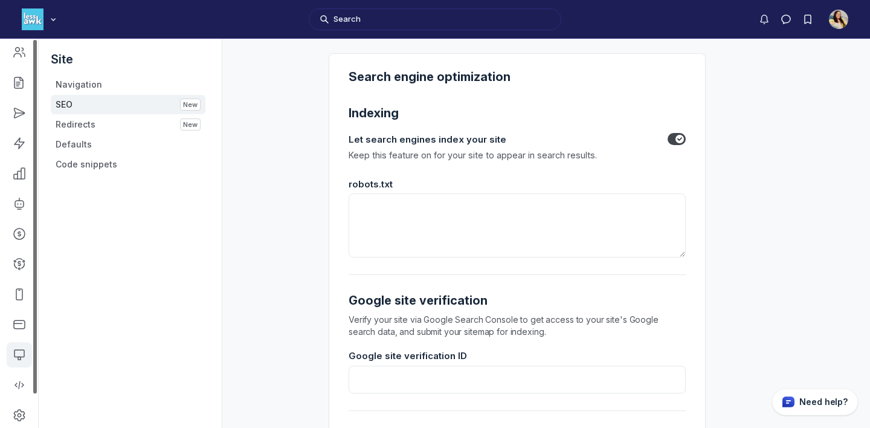
scroll to position [0, 0]
click at [15, 66] on link "Left Sidebar" at bounding box center [19, 58] width 25 height 25
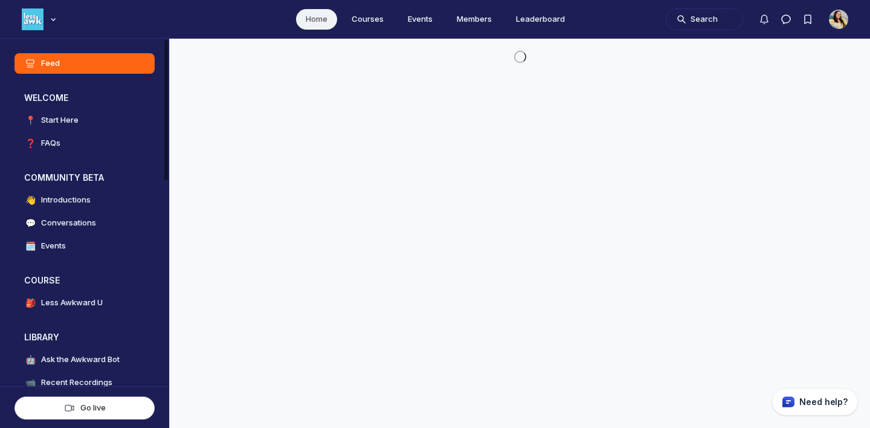
scroll to position [3090, 2314]
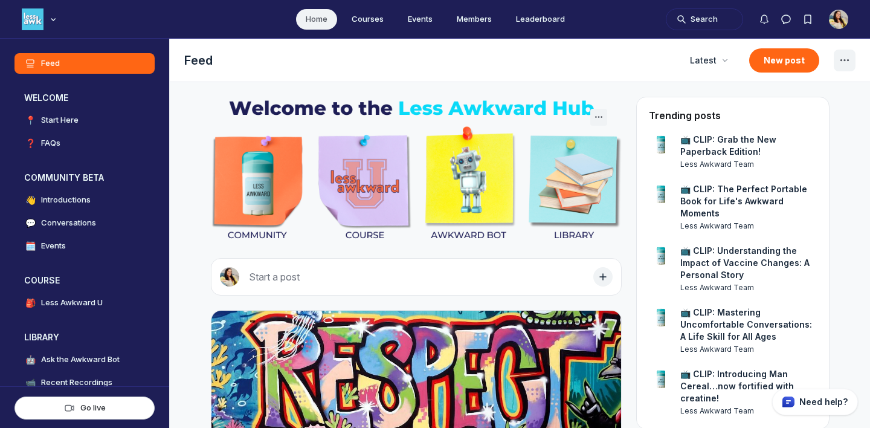
click at [843, 58] on icon "Feed settings" at bounding box center [845, 60] width 15 height 15
click at [768, 134] on span "Options" at bounding box center [771, 138] width 29 height 12
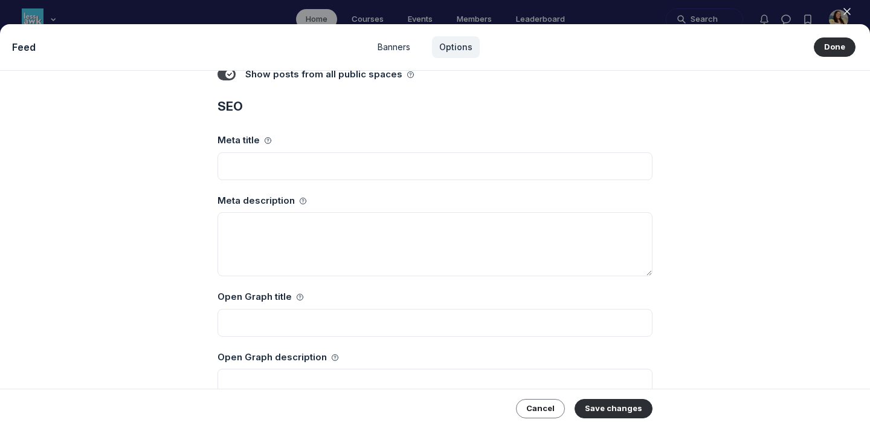
scroll to position [222, 0]
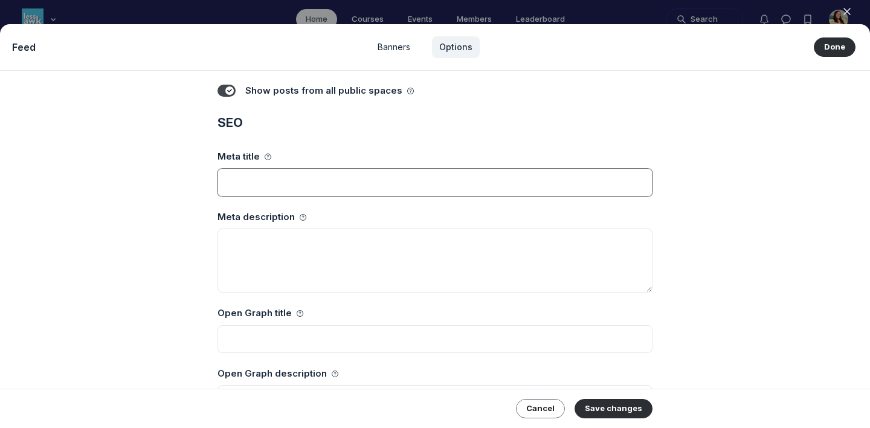
click at [270, 186] on input at bounding box center [435, 183] width 435 height 28
type input "Less Awkward Hub"
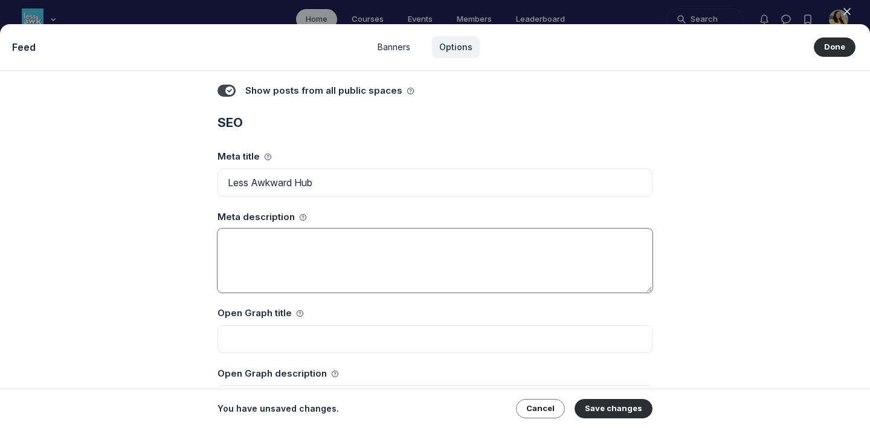
click at [270, 279] on textarea at bounding box center [435, 260] width 435 height 64
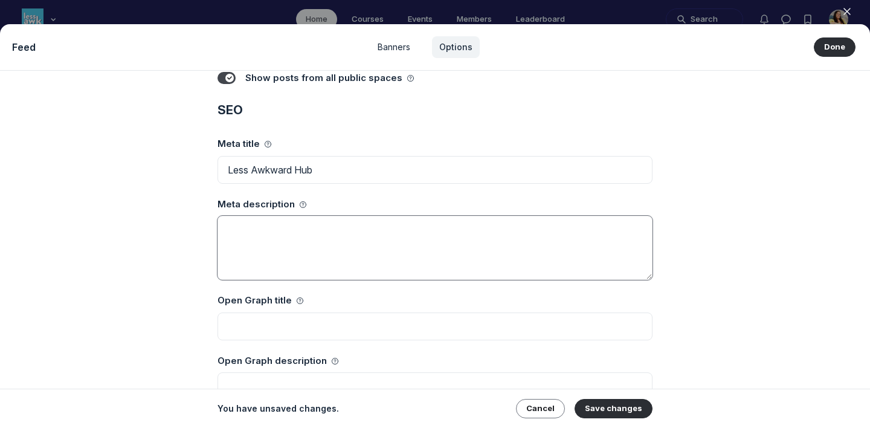
paste textarea "We make puberty less awkward for all by creating a world of content combining s…"
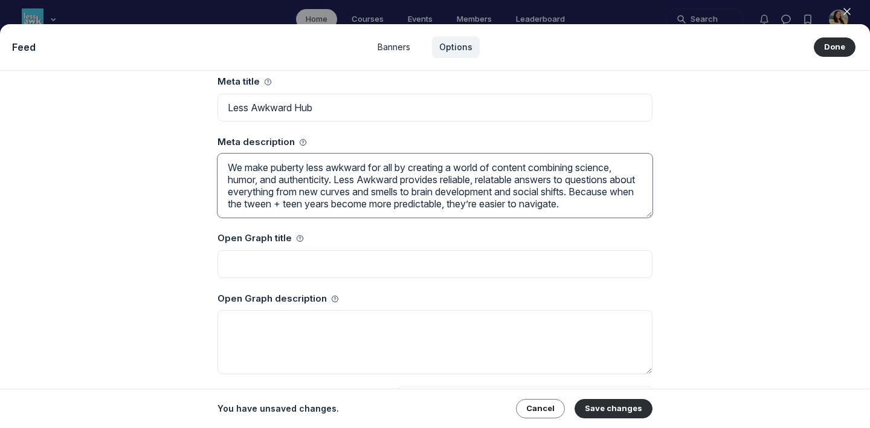
scroll to position [320, 0]
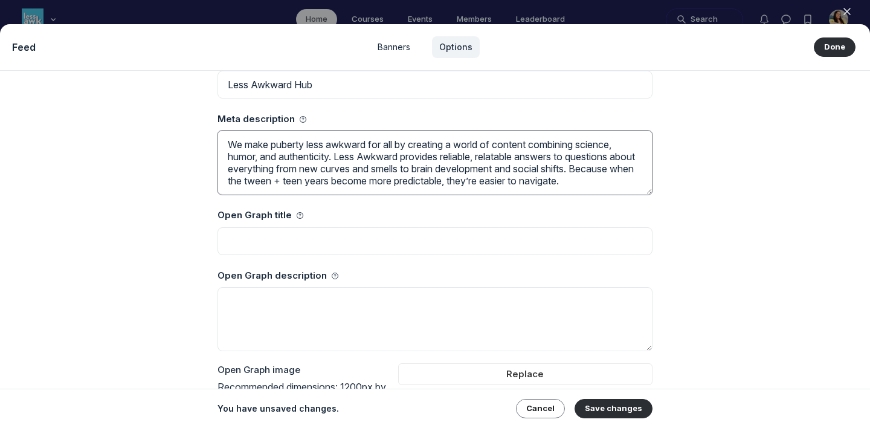
type textarea "We make puberty less awkward for all by creating a world of content combining s…"
click at [287, 253] on input at bounding box center [435, 241] width 435 height 28
click at [273, 309] on textarea at bounding box center [435, 319] width 435 height 64
paste textarea "We make puberty less awkward for all by creating a world of content combining s…"
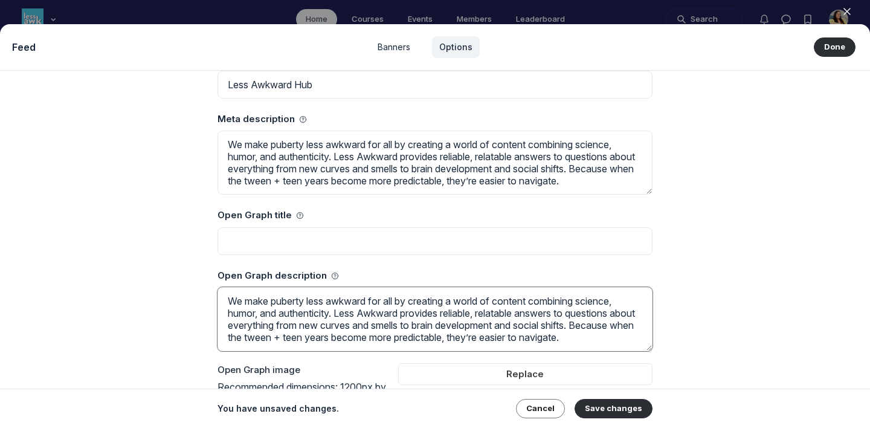
type textarea "We make puberty less awkward for all by creating a world of content combining s…"
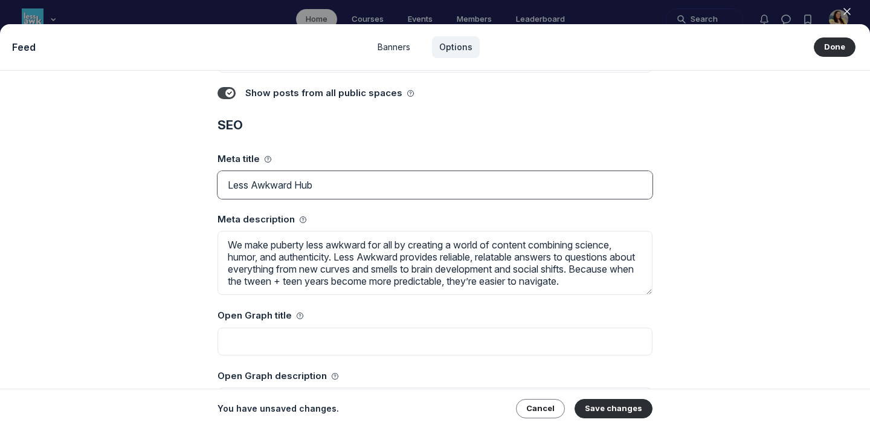
drag, startPoint x: 353, startPoint y: 88, endPoint x: 353, endPoint y: 71, distance: 16.9
click at [353, 71] on div "Defaults Trending posts threshold 10 Default post sort for logged in user Lates…" at bounding box center [435, 189] width 464 height 677
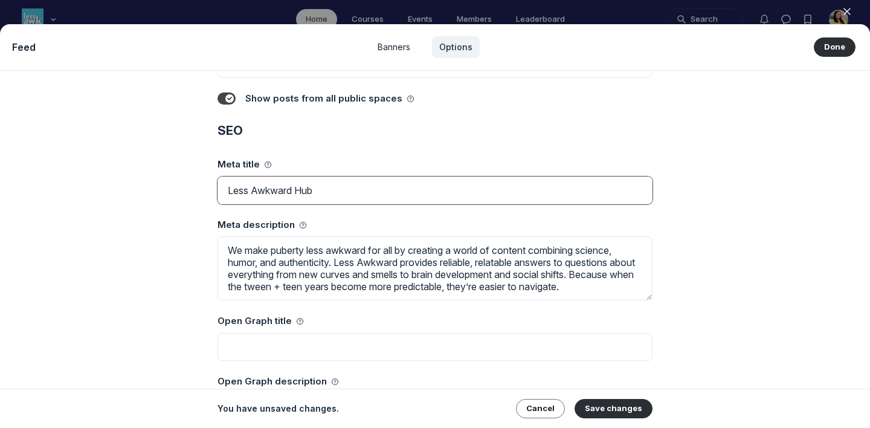
scroll to position [286, 0]
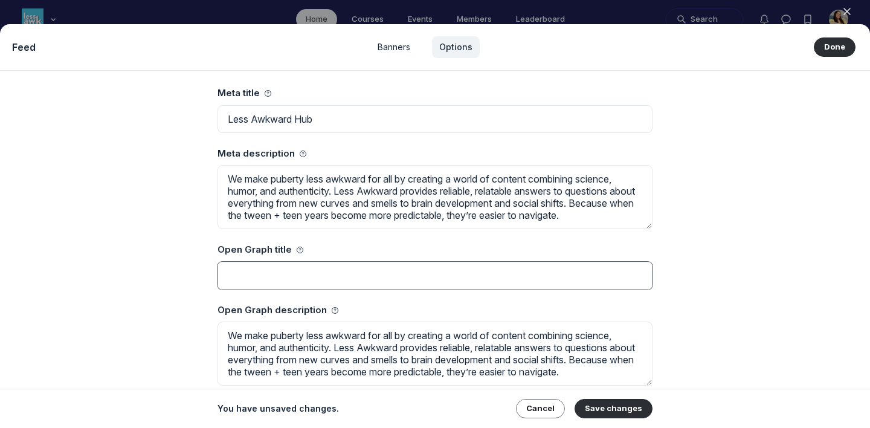
click at [292, 286] on input at bounding box center [435, 276] width 435 height 28
paste input "Less Awkward Hub"
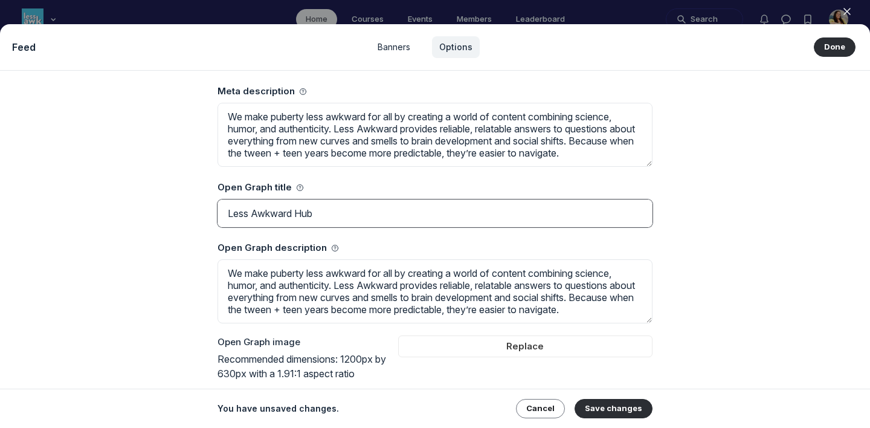
scroll to position [360, 0]
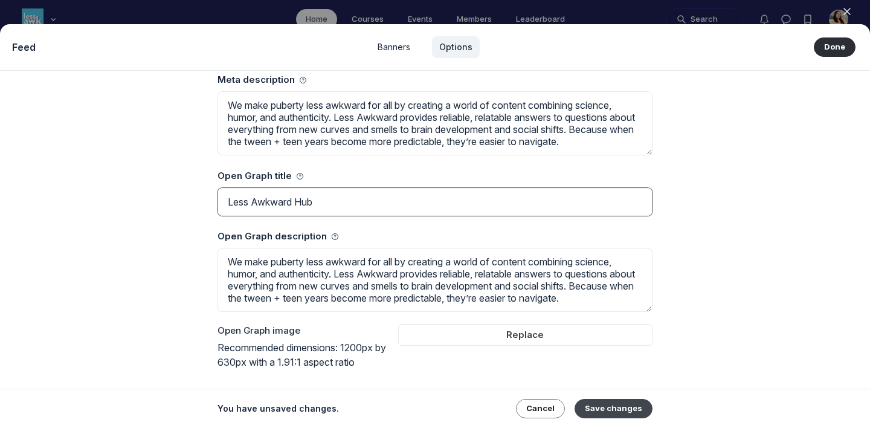
type input "Less Awkward Hub"
click at [627, 413] on button "Save changes" at bounding box center [614, 408] width 78 height 19
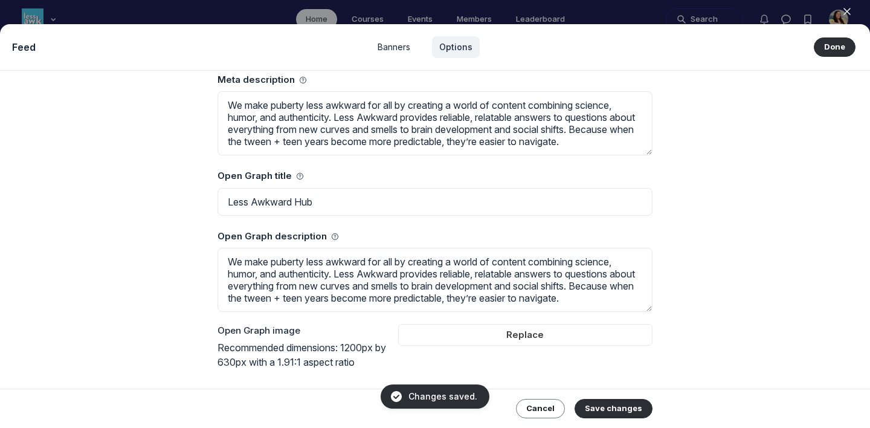
click at [663, 16] on div at bounding box center [435, 214] width 870 height 428
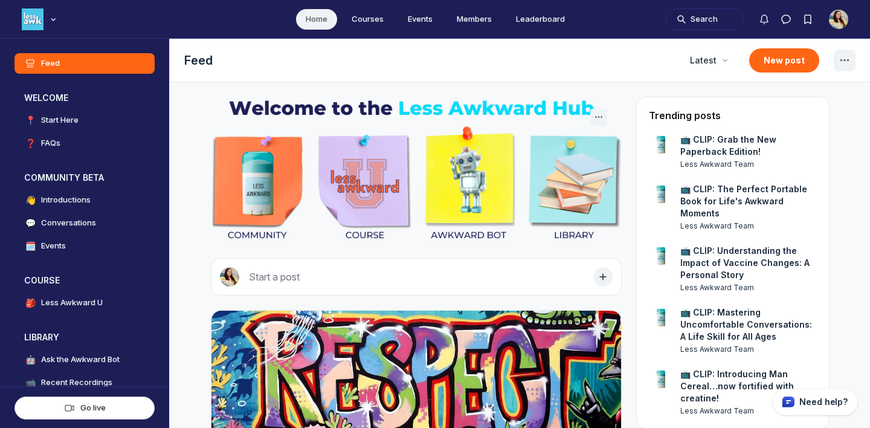
click at [844, 62] on icon "Feed settings" at bounding box center [845, 60] width 15 height 15
click at [780, 144] on button "Options" at bounding box center [788, 138] width 115 height 21
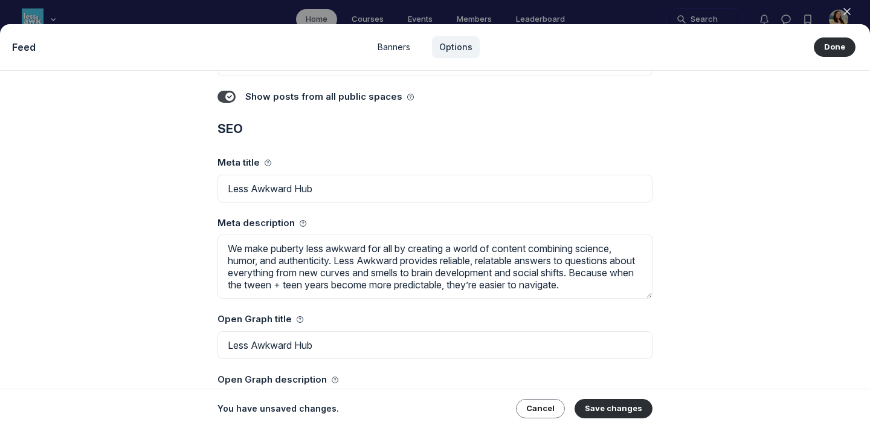
scroll to position [214, 0]
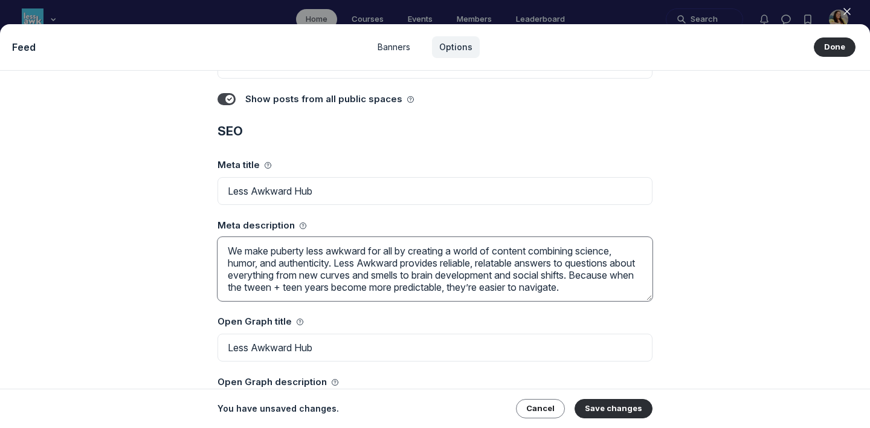
drag, startPoint x: 227, startPoint y: 251, endPoint x: 666, endPoint y: 306, distance: 442.2
click at [666, 306] on div "Defaults Trending posts threshold 10 Default post sort for logged in user Lates…" at bounding box center [435, 195] width 464 height 677
paste textarea "[URL][DOMAIN_NAME]"
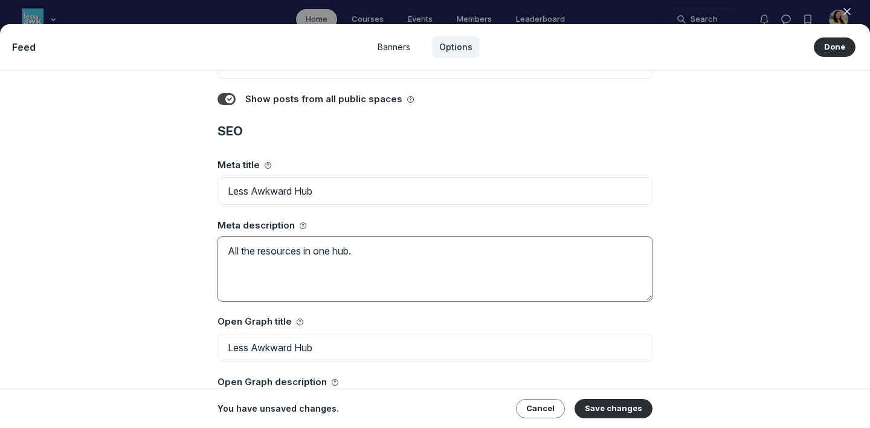
paste textarea "[URL][DOMAIN_NAME]"
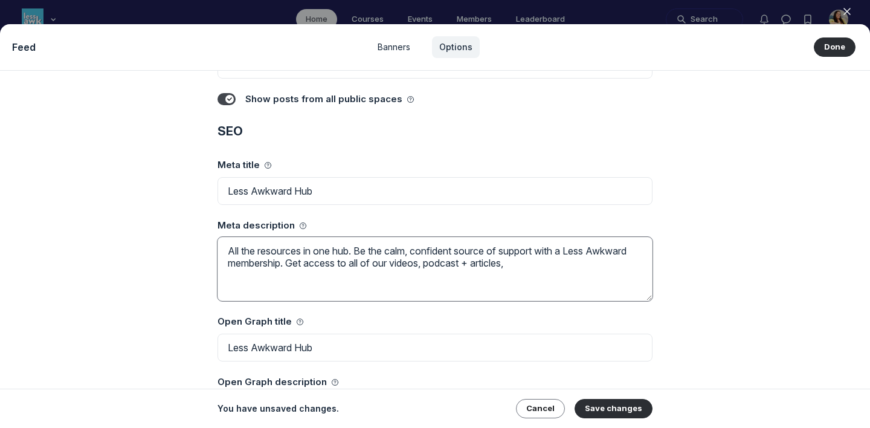
click at [470, 262] on textarea "All the resources in one hub. Be the calm, confident source of support with a L…" at bounding box center [435, 269] width 435 height 64
click at [520, 273] on textarea "All the resources in one hub. Be the calm, confident source of support with a L…" at bounding box center [435, 269] width 435 height 64
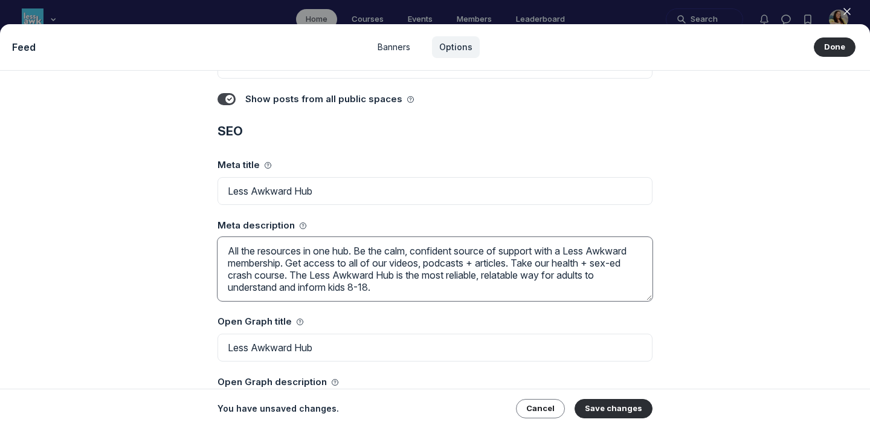
drag, startPoint x: 395, startPoint y: 293, endPoint x: 355, endPoint y: 219, distance: 84.1
click at [355, 219] on div "Meta description All the resources in one hub. Be the calm, confident source of…" at bounding box center [435, 257] width 435 height 100
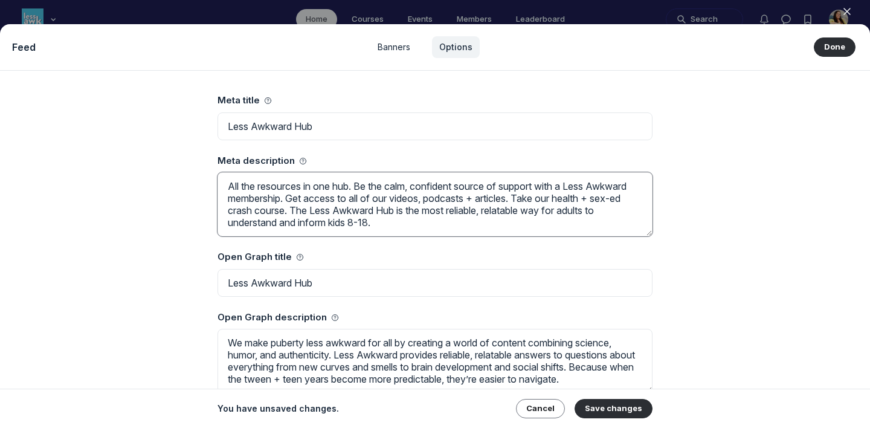
scroll to position [360, 0]
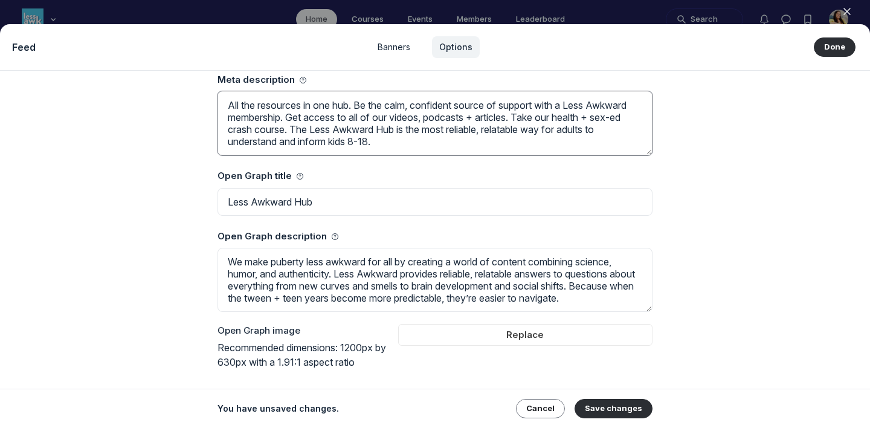
type textarea "All the resources in one hub. Be the calm, confident source of support with a L…"
click at [294, 268] on textarea "We make puberty less awkward for all by creating a world of content combining s…" at bounding box center [435, 280] width 435 height 64
paste textarea "All the resources in one hub. Be the calm, confident source of support with a L…"
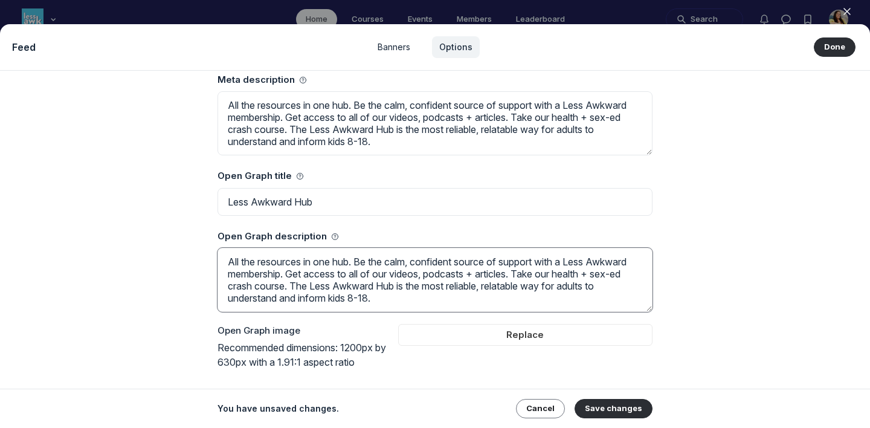
type textarea "All the resources in one hub. Be the calm, confident source of support with a L…"
click at [490, 335] on label "Replace" at bounding box center [525, 335] width 254 height 22
click at [0, 0] on input "Replace" at bounding box center [0, 0] width 0 height 0
click at [613, 410] on button "Save changes" at bounding box center [614, 408] width 78 height 19
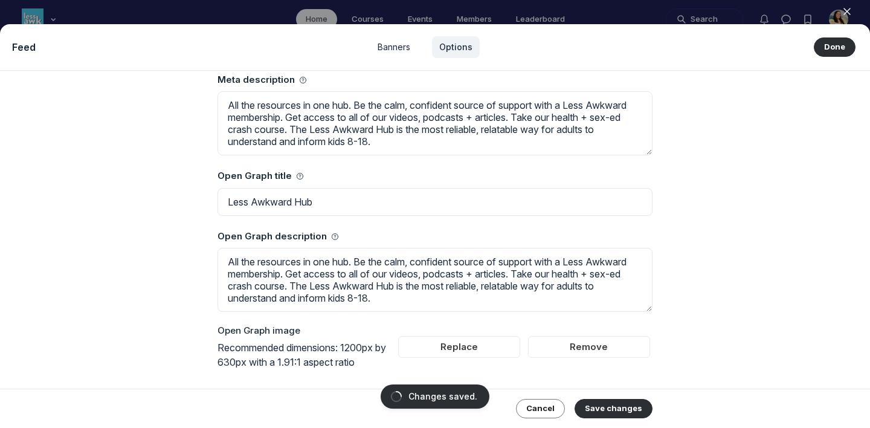
scroll to position [564, 0]
click at [846, 11] on icon "button" at bounding box center [847, 11] width 12 height 12
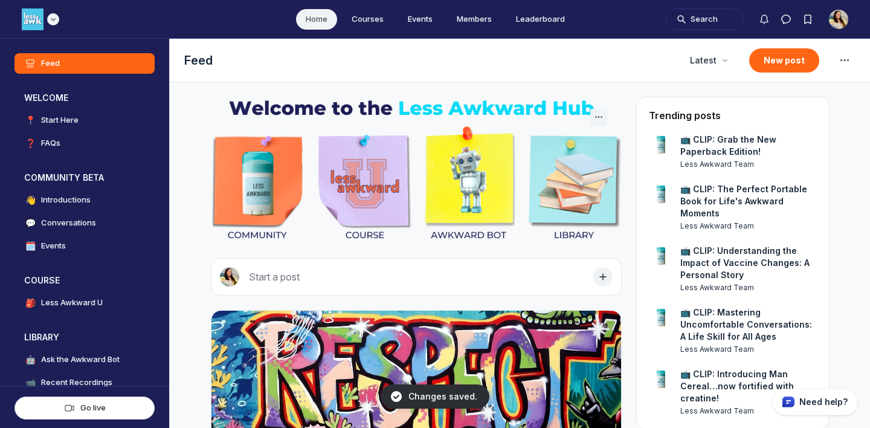
click at [48, 15] on div "Main navigation bar" at bounding box center [53, 19] width 12 height 12
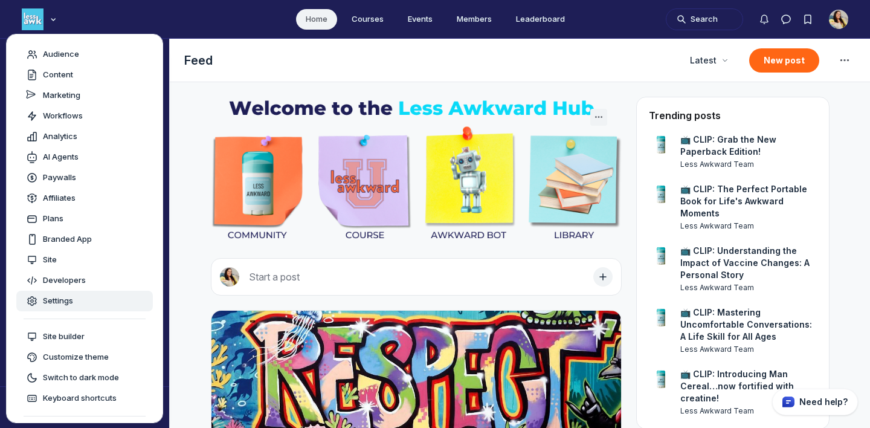
click at [54, 308] on link "Settings" at bounding box center [84, 301] width 137 height 21
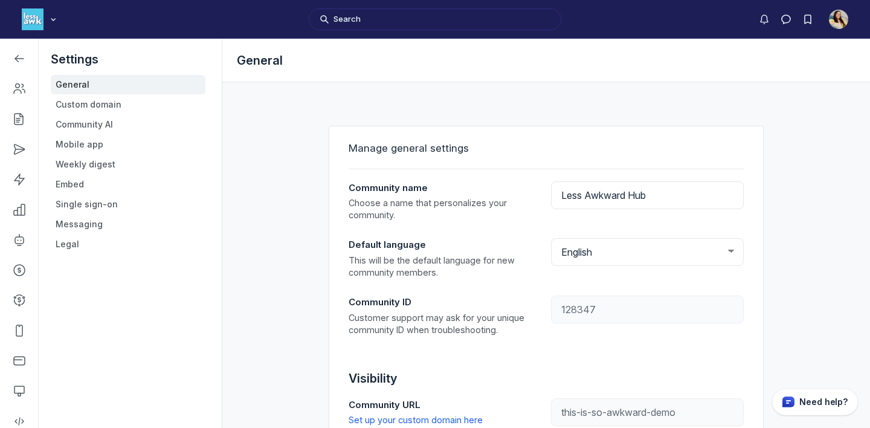
scroll to position [3278, 1722]
type input "[DOMAIN_NAME]"
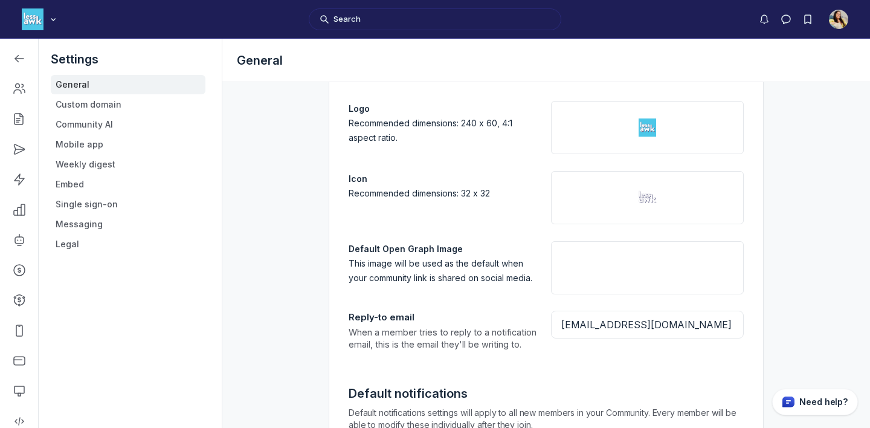
scroll to position [870, 0]
click at [663, 262] on img "Main Content" at bounding box center [647, 268] width 45 height 18
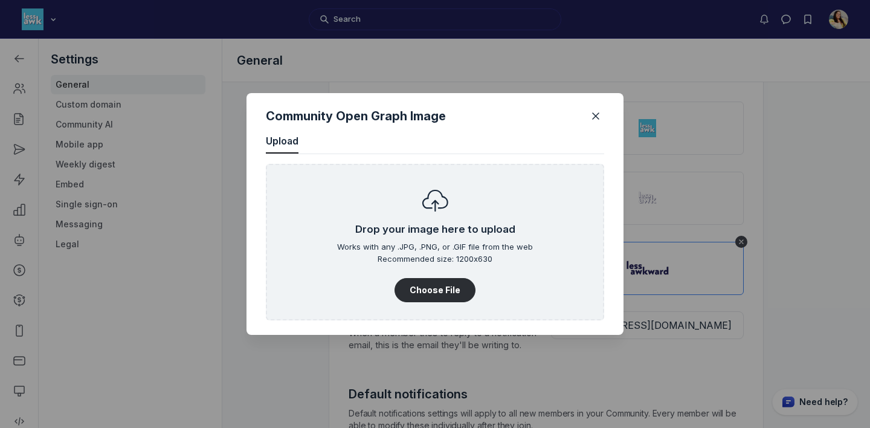
scroll to position [1633, 3076]
click at [420, 292] on button "Choose File" at bounding box center [435, 290] width 81 height 24
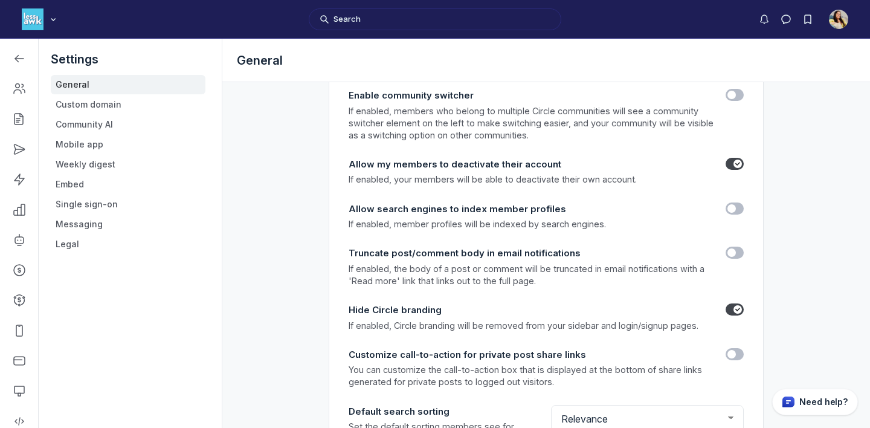
scroll to position [1665, 0]
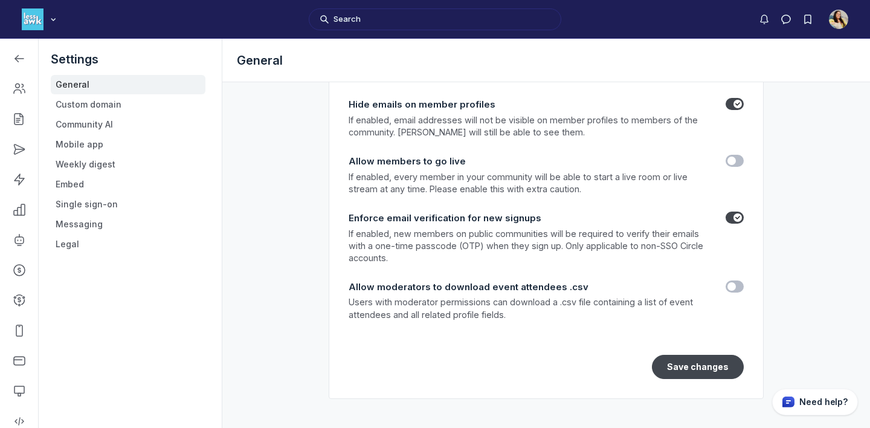
click at [702, 378] on button "Save changes" at bounding box center [698, 367] width 92 height 24
